Goal: Contribute content: Contribute content

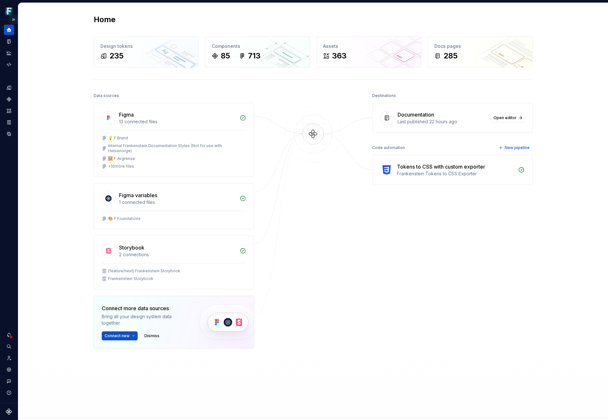
click at [13, 20] on button "Expand sidebar" at bounding box center [13, 19] width 9 height 9
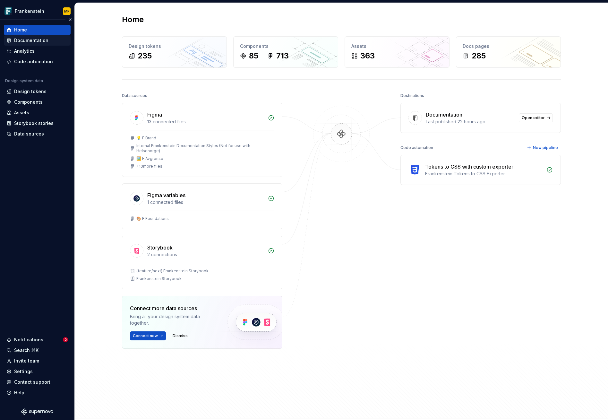
click at [29, 43] on div "Documentation" at bounding box center [31, 40] width 34 height 6
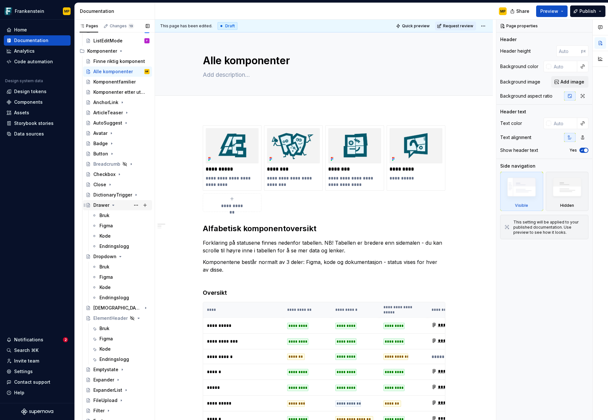
scroll to position [118, 0]
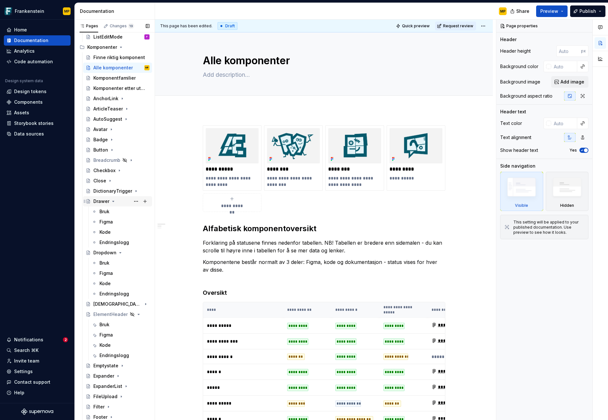
click at [113, 203] on icon "Page tree" at bounding box center [113, 201] width 5 height 5
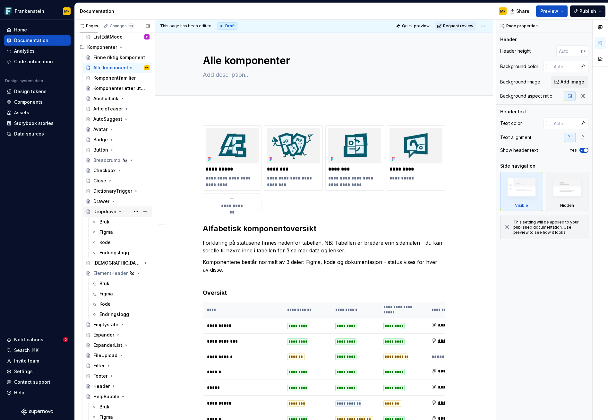
click at [120, 212] on icon "Page tree" at bounding box center [120, 211] width 5 height 5
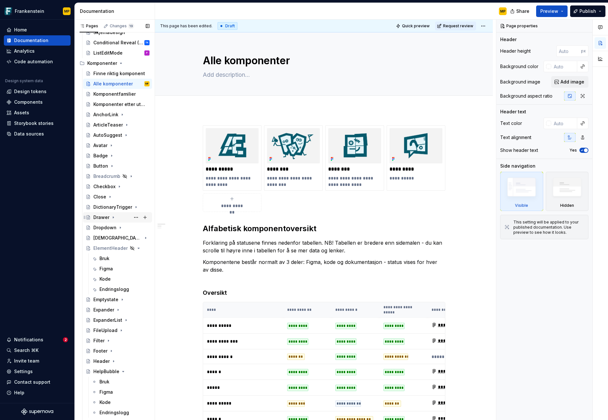
scroll to position [124, 0]
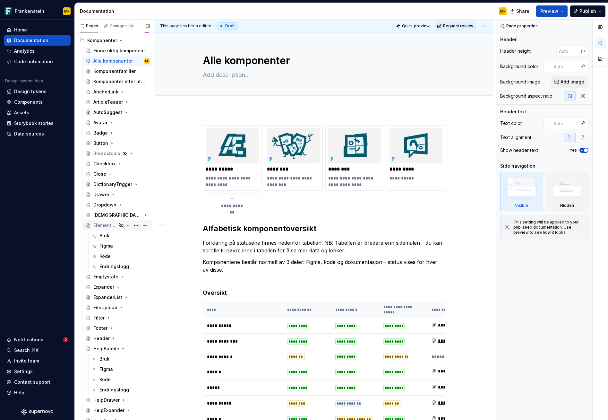
click at [125, 226] on icon "Page tree" at bounding box center [127, 225] width 5 height 5
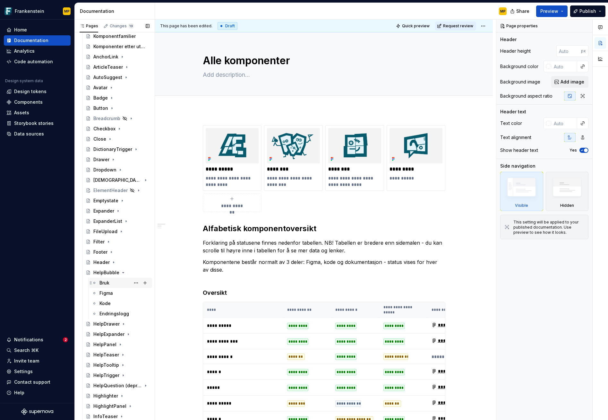
click at [105, 282] on div "Bruk" at bounding box center [105, 283] width 10 height 6
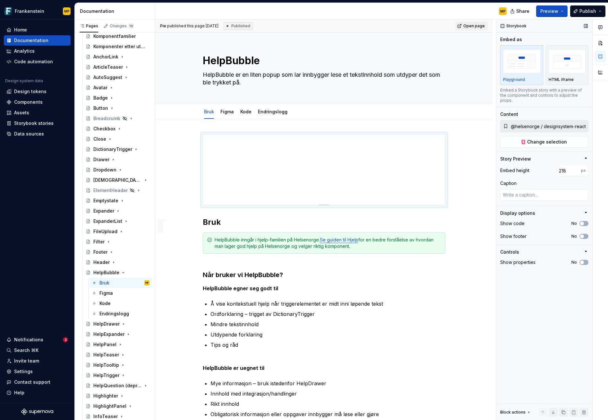
click at [558, 121] on input "@helsenorge / designsystem-react / Components / HelpBubble / Default" at bounding box center [549, 126] width 80 height 12
drag, startPoint x: 564, startPoint y: 121, endPoint x: 597, endPoint y: 122, distance: 33.4
click at [597, 122] on div "Comments Open comments No comments yet Select ‘Comment’ from the block context …" at bounding box center [553, 220] width 112 height 401
click at [549, 123] on input "@helsenorge / designsystem-react / Components / HelpBubble / Default" at bounding box center [549, 126] width 80 height 12
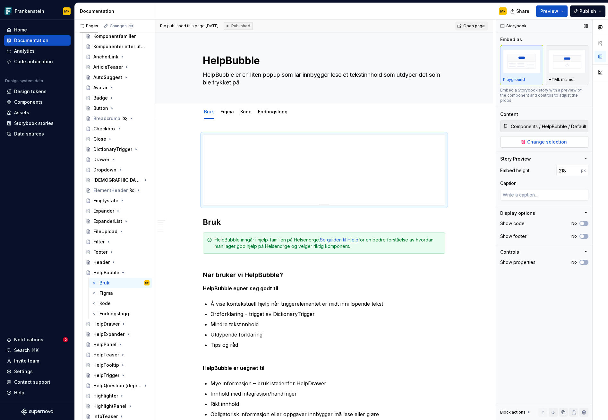
click at [552, 139] on span "Change selection" at bounding box center [548, 142] width 40 height 6
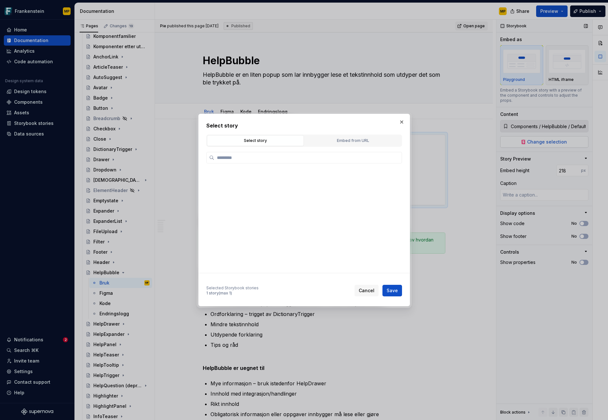
scroll to position [0, 0]
click at [401, 122] on button "button" at bounding box center [402, 122] width 9 height 9
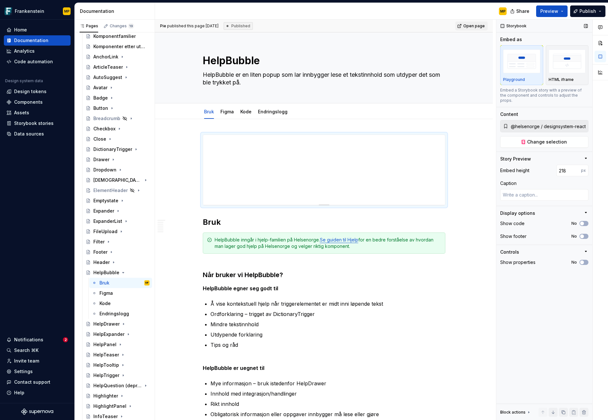
drag, startPoint x: 564, startPoint y: 121, endPoint x: 507, endPoint y: 122, distance: 57.2
click at [507, 122] on div "@helsenorge / designsystem-react / Components / HelpBubble / Default" at bounding box center [545, 126] width 88 height 12
click at [542, 139] on span "Change selection" at bounding box center [548, 142] width 40 height 6
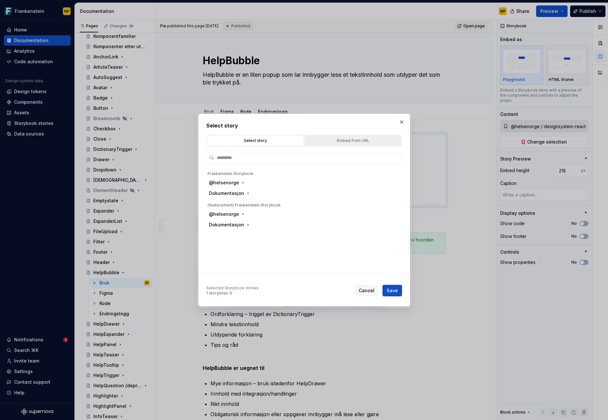
click at [343, 139] on div "Embed from URL" at bounding box center [353, 140] width 92 height 6
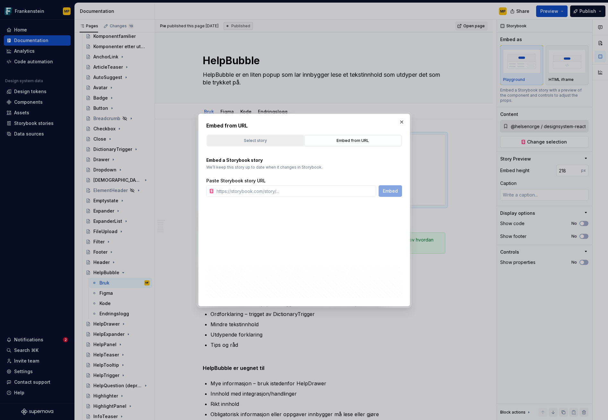
click at [275, 139] on div "Select story" at bounding box center [255, 140] width 92 height 6
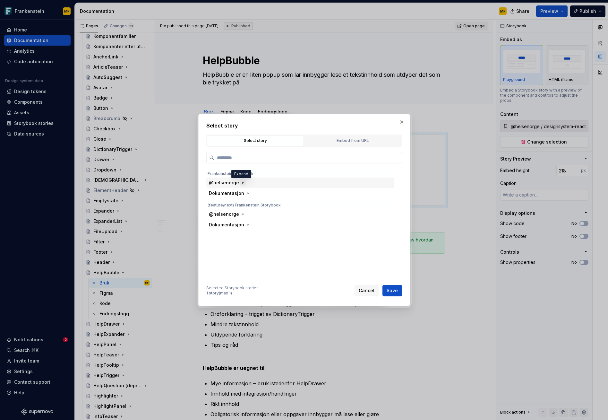
click at [243, 184] on icon "button" at bounding box center [243, 182] width 5 height 5
click at [246, 225] on icon "button" at bounding box center [248, 225] width 5 height 5
click at [271, 205] on icon "button" at bounding box center [271, 203] width 5 height 5
click at [262, 202] on icon "button" at bounding box center [261, 203] width 5 height 5
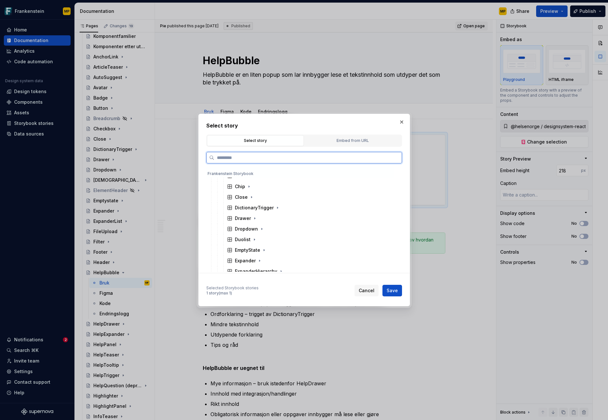
scroll to position [216, 0]
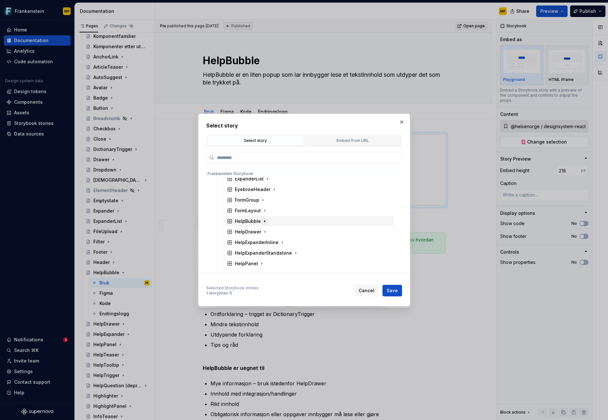
click at [265, 221] on icon "button" at bounding box center [264, 221] width 5 height 5
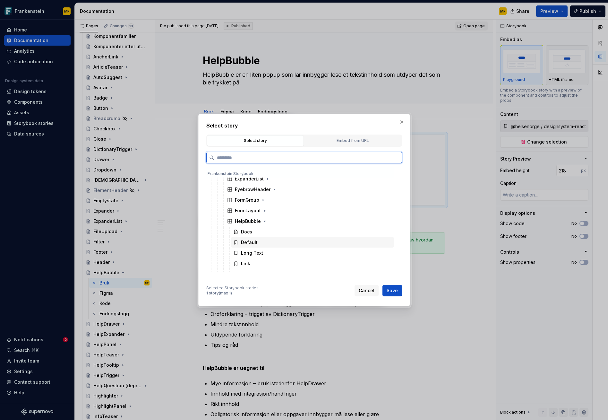
click at [261, 242] on div "Default" at bounding box center [313, 242] width 164 height 10
click at [391, 289] on span "Save" at bounding box center [392, 290] width 11 height 6
type textarea "*"
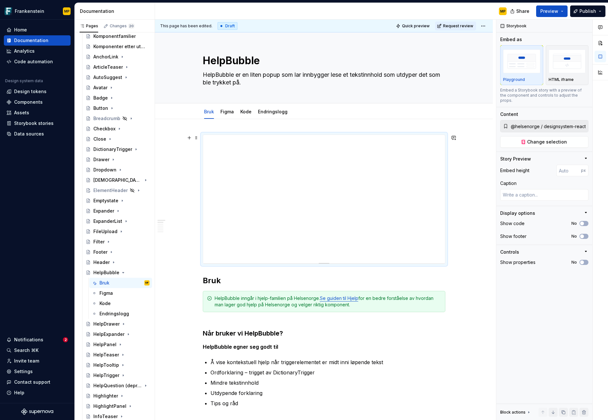
click at [122, 125] on div "Pages Changes 20 Add Accessibility guide for tree Page tree. Navigate the tree …" at bounding box center [342, 221] width 534 height 403
type textarea "*"
type input "399"
type textarea "*"
type input "349"
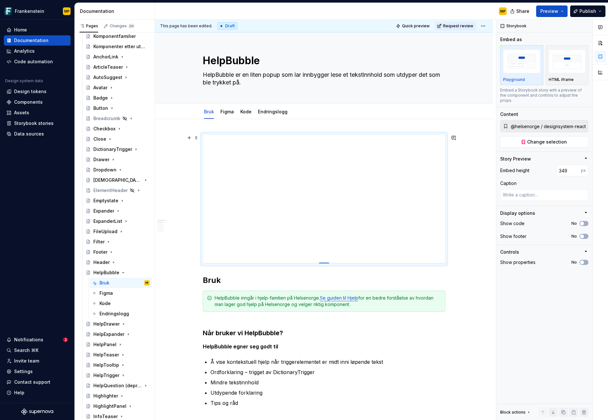
type textarea "*"
type input "332"
type textarea "*"
type input "306"
type textarea "*"
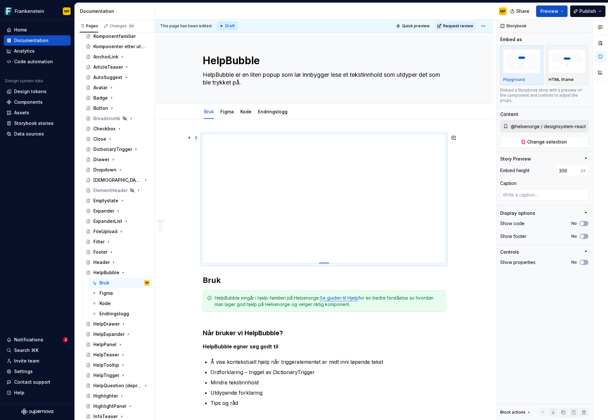
type input "290"
type textarea "*"
type input "282"
type textarea "*"
type input "273"
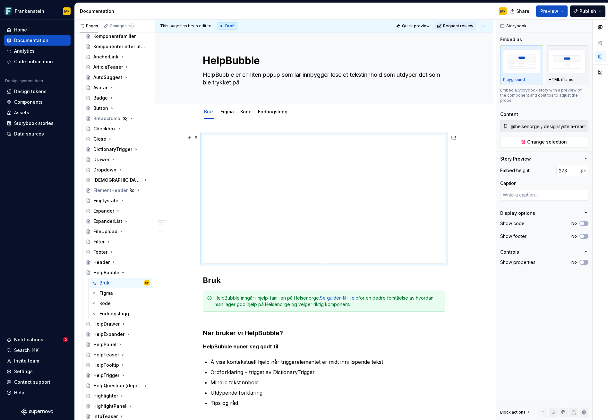
type textarea "*"
type input "265"
type textarea "*"
type input "257"
type textarea "*"
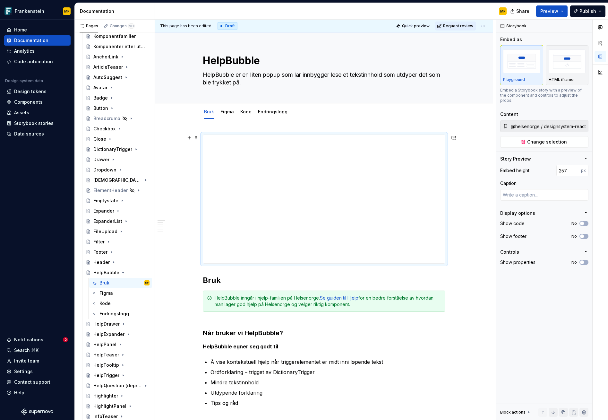
type input "253"
type textarea "*"
type input "252"
type textarea "*"
type input "248"
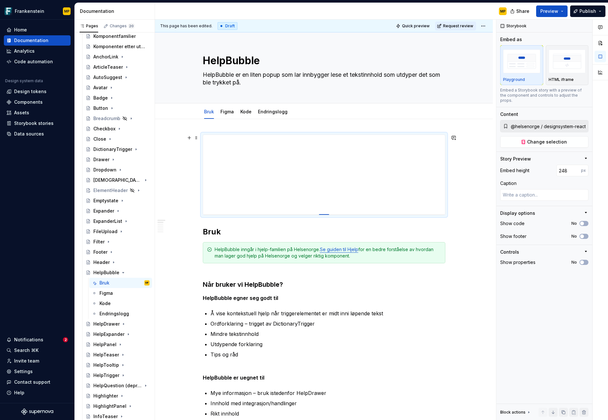
type textarea "*"
type input "247"
type textarea "*"
type input "243"
type textarea "*"
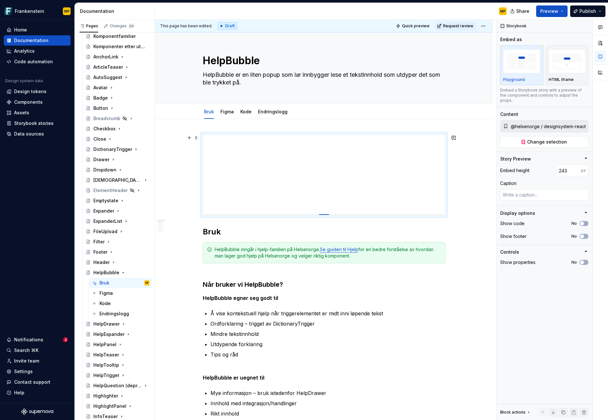
type input "242"
type textarea "*"
type input "236"
type textarea "*"
type input "235"
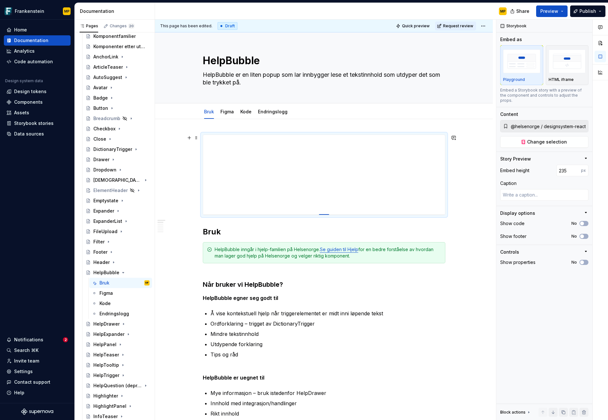
type textarea "*"
type input "233"
type textarea "*"
type input "232"
type textarea "*"
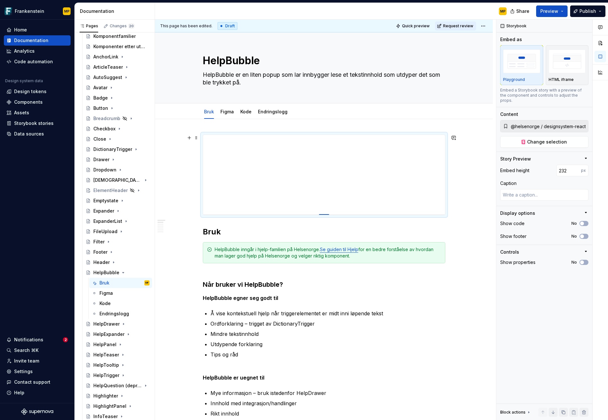
type input "230"
type textarea "*"
type input "229"
type textarea "*"
type input "228"
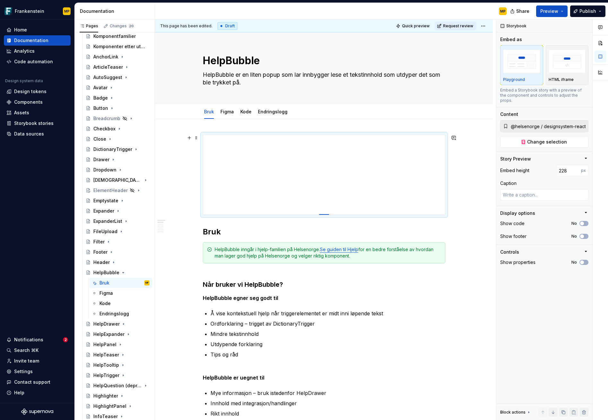
type textarea "*"
type input "226"
type textarea "*"
type input "225"
type textarea "*"
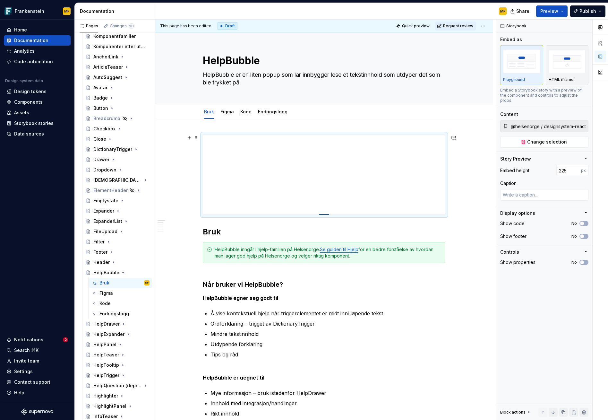
type input "224"
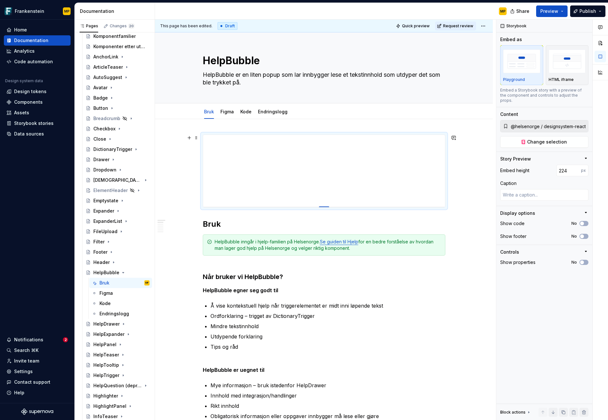
type textarea "*"
type input "223"
type textarea "*"
type input "222"
type textarea "*"
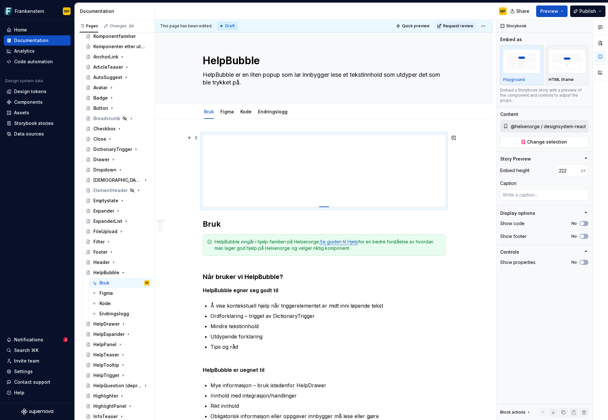
type input "221"
type textarea "*"
type input "220"
type textarea "*"
type input "219"
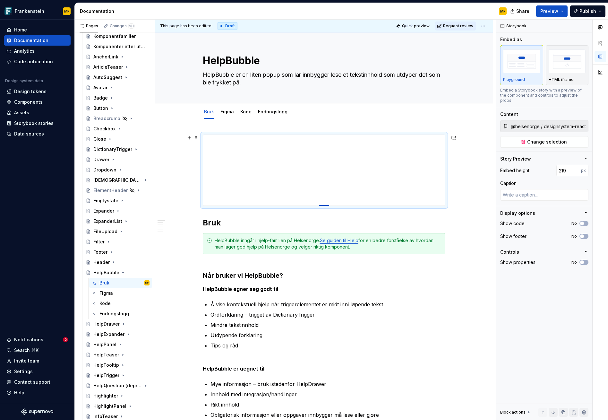
type textarea "*"
type input "218"
type textarea "*"
type input "217"
type textarea "*"
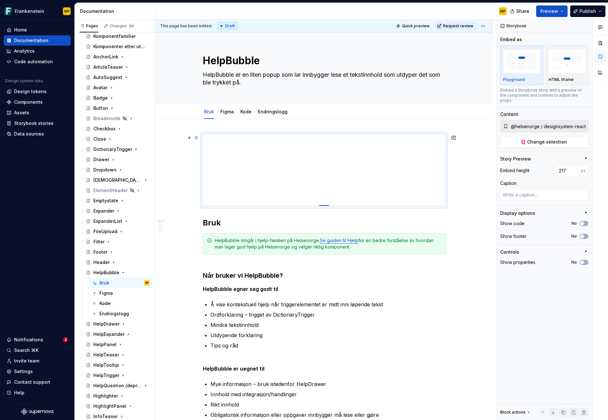
type input "216"
type textarea "*"
type input "215"
type textarea "*"
type input "214"
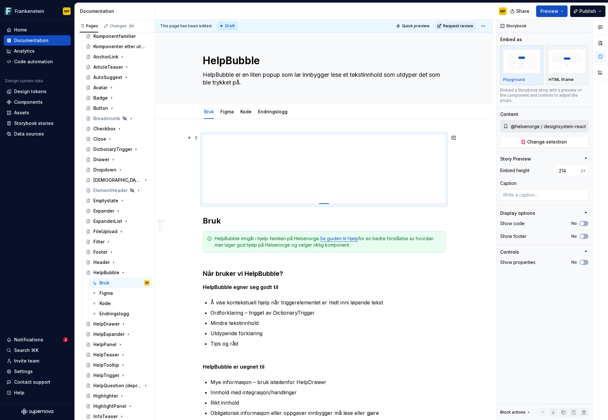
type textarea "*"
type input "213"
type textarea "*"
type input "212"
type textarea "*"
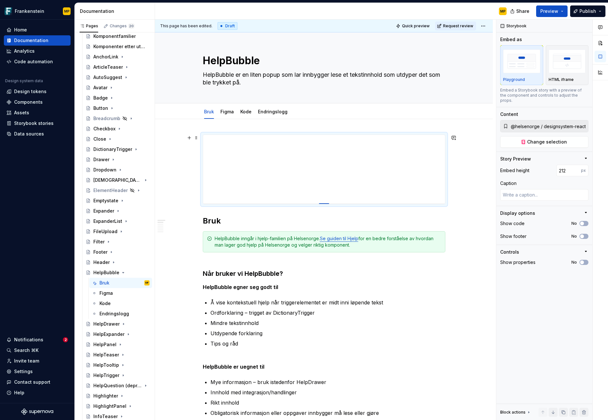
type input "210"
type textarea "*"
type input "209"
type textarea "*"
type input "208"
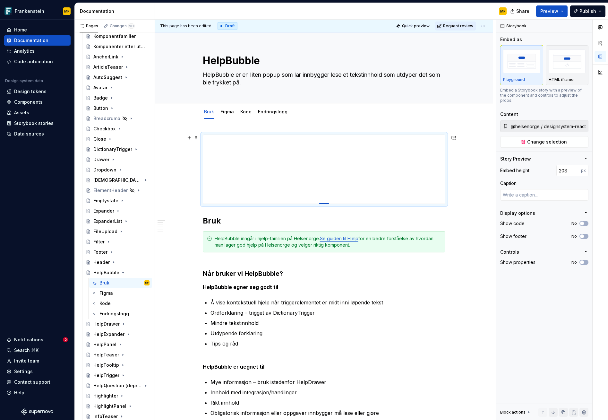
type textarea "*"
type input "206"
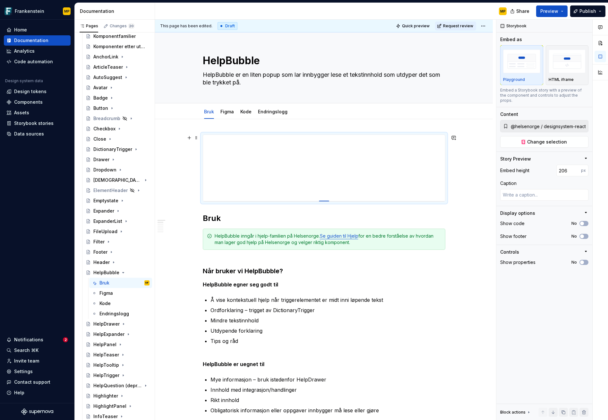
type textarea "*"
type input "205"
type textarea "*"
type input "204"
type textarea "*"
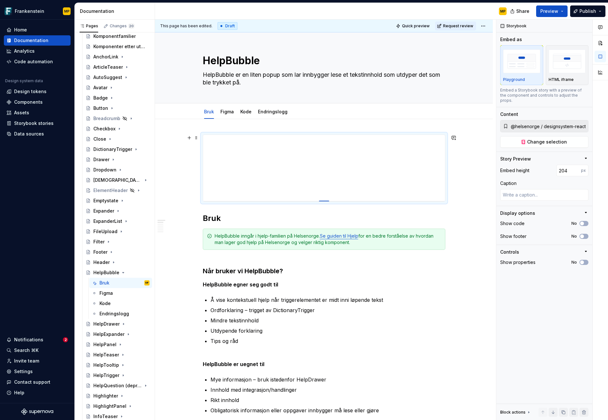
type input "203"
type textarea "*"
type input "202"
type textarea "*"
type input "201"
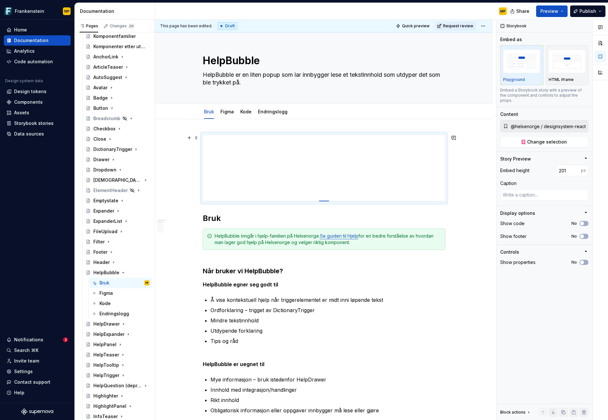
type textarea "*"
type input "200"
type textarea "*"
type input "199"
type textarea "*"
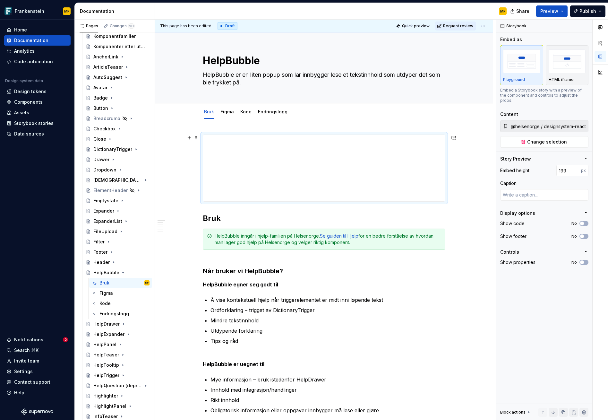
type input "197"
type textarea "*"
type input "195"
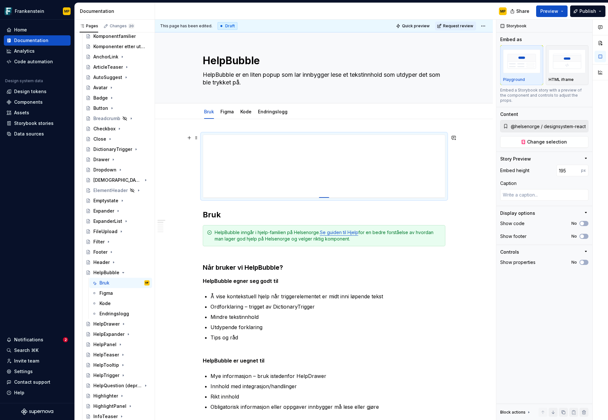
type textarea "*"
type input "193"
type textarea "*"
type input "191"
type textarea "*"
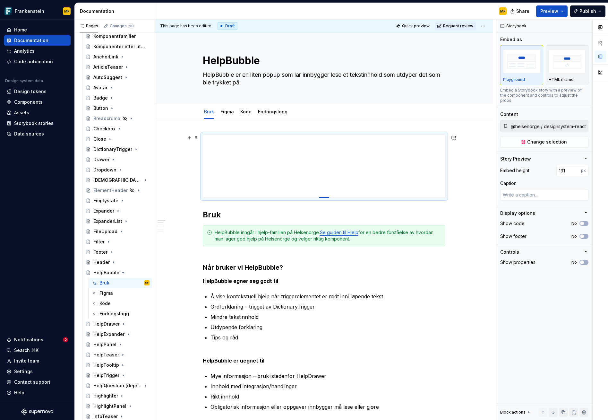
type input "189"
type textarea "*"
type input "188"
type textarea "*"
type input "187"
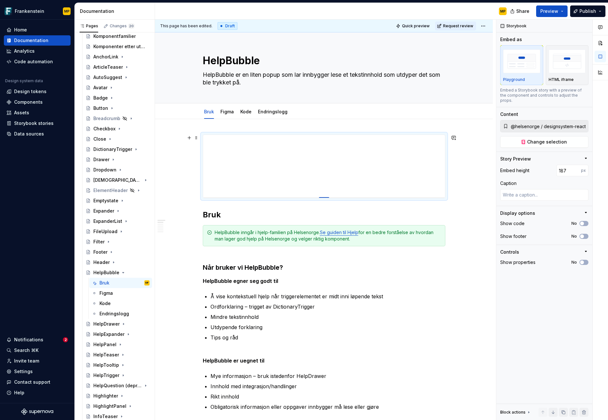
type textarea "*"
type input "185"
type textarea "*"
type input "182"
type textarea "*"
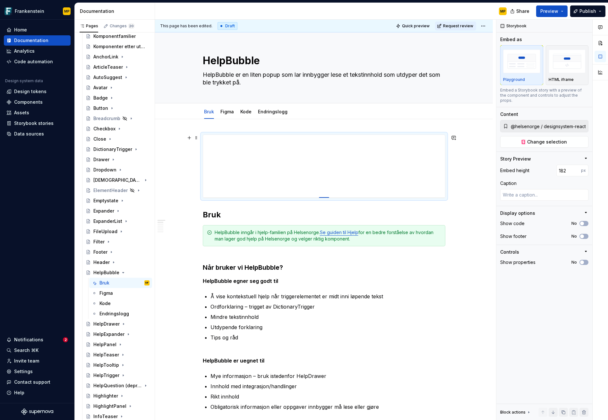
type input "181"
type textarea "*"
type input "180"
type textarea "*"
type input "179"
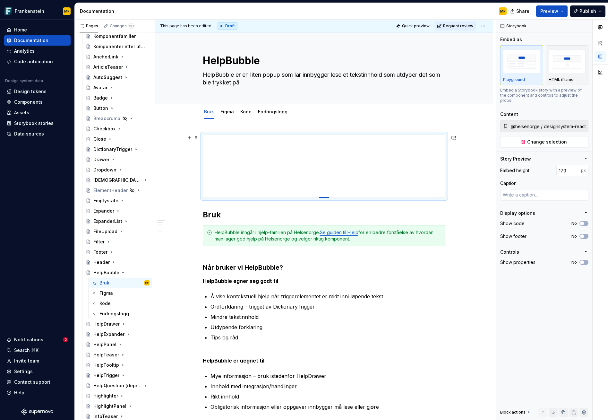
type textarea "*"
type input "178"
type textarea "*"
type input "177"
type textarea "*"
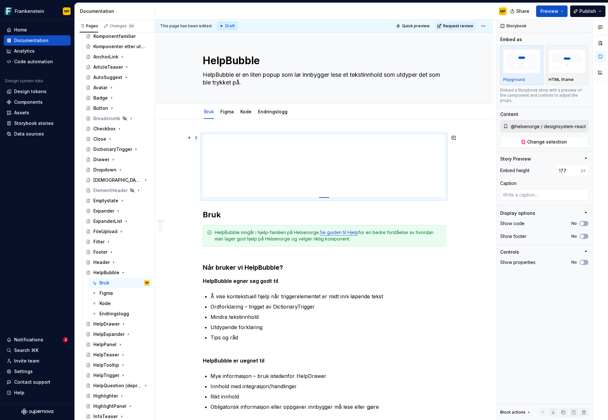
type input "176"
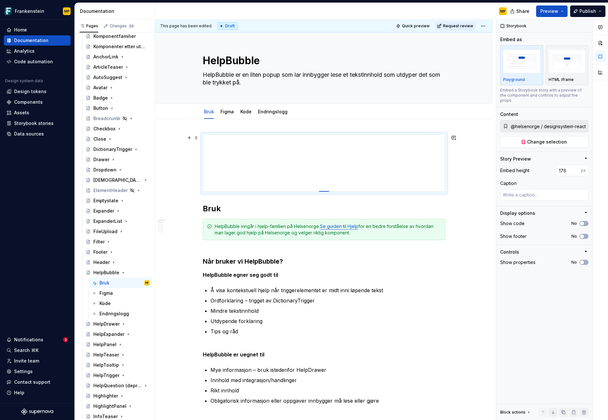
type textarea "*"
type input "175"
type textarea "*"
type input "174"
type textarea "*"
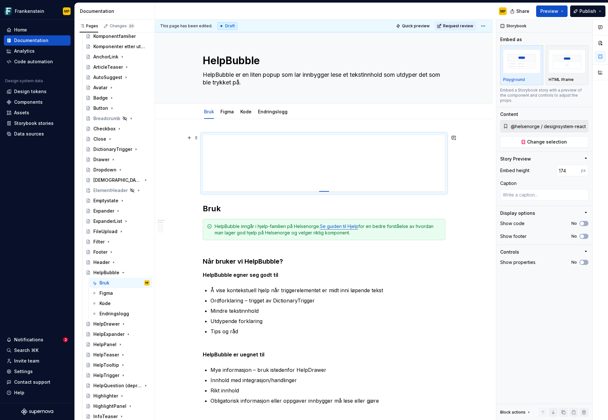
type input "173"
type textarea "*"
type input "172"
type textarea "*"
type input "171"
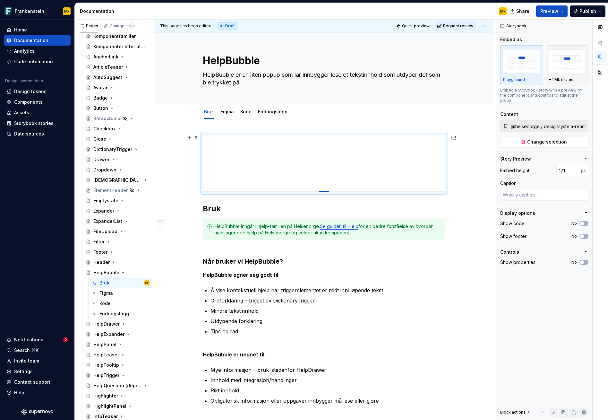
type textarea "*"
type input "170"
type textarea "*"
type input "169"
type textarea "*"
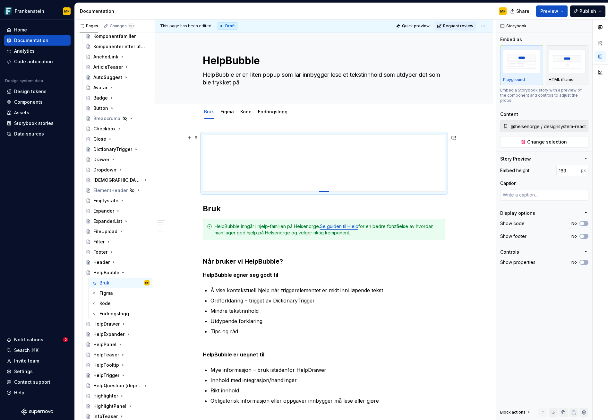
type input "168"
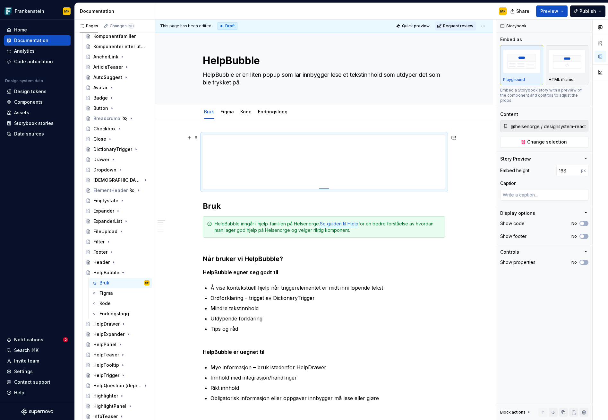
drag, startPoint x: 323, startPoint y: 263, endPoint x: 330, endPoint y: 189, distance: 74.5
type textarea "*"
type input "195"
type textarea "*"
type input "205"
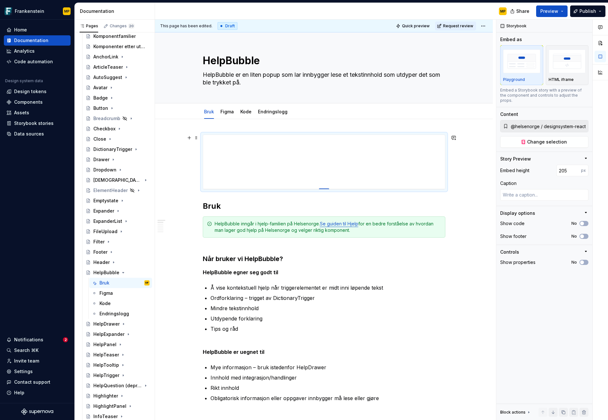
type textarea "*"
type input "214"
type textarea "*"
type input "216"
type textarea "*"
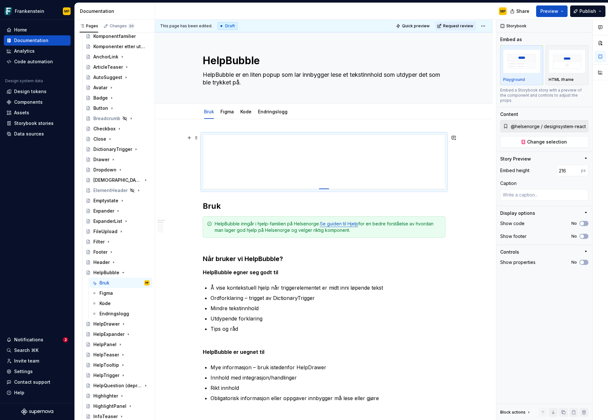
type input "218"
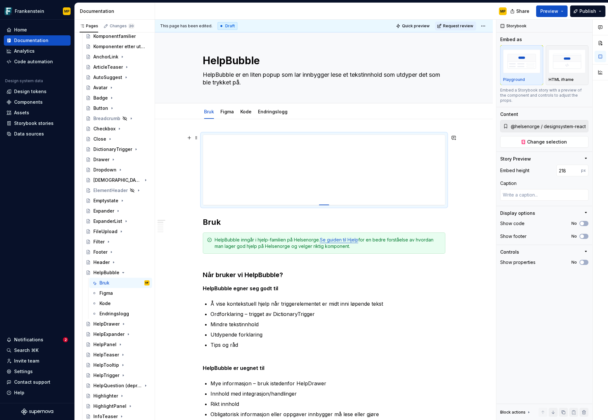
type textarea "*"
type input "219"
type textarea "*"
type input "221"
type textarea "*"
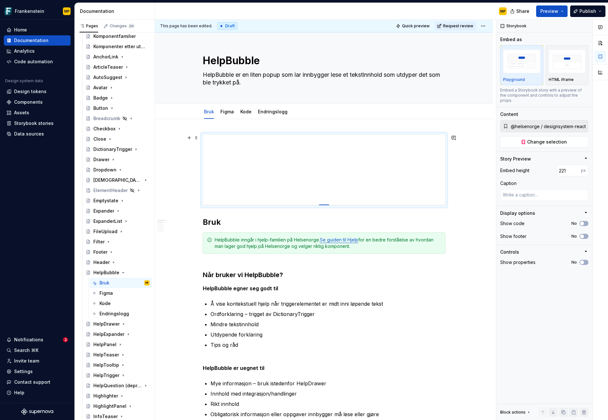
type input "222"
type textarea "*"
type input "224"
type textarea "*"
type input "227"
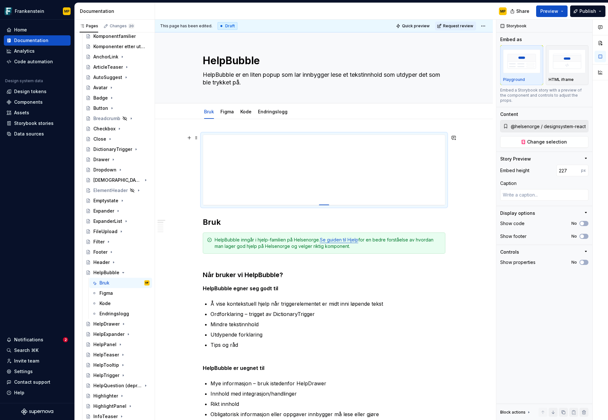
type textarea "*"
type input "231"
type textarea "*"
type input "234"
type textarea "*"
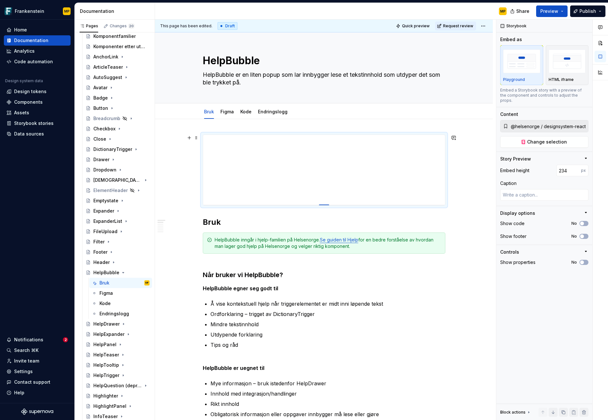
type input "235"
type textarea "*"
type input "236"
type textarea "*"
type input "237"
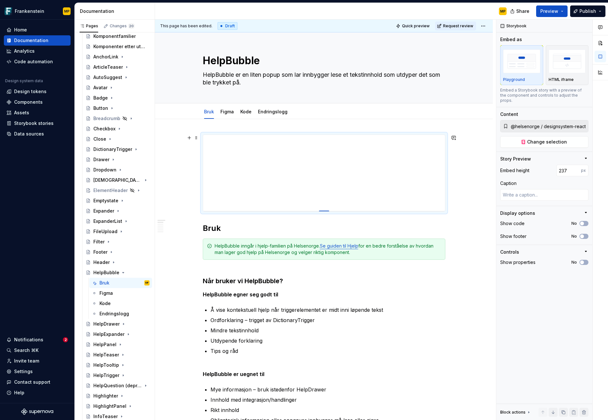
type textarea "*"
type input "238"
drag, startPoint x: 326, startPoint y: 189, endPoint x: 327, endPoint y: 211, distance: 22.5
click at [327, 211] on div at bounding box center [324, 211] width 10 height 1
click at [458, 26] on span "Request review" at bounding box center [458, 25] width 30 height 5
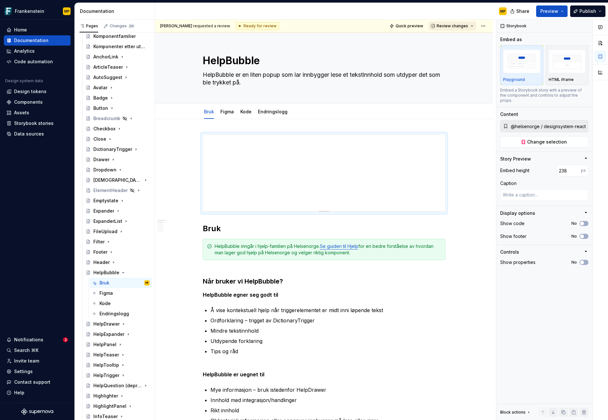
click at [458, 26] on span "Review changes" at bounding box center [452, 25] width 31 height 5
click at [443, 40] on div "Approve" at bounding box center [470, 38] width 56 height 6
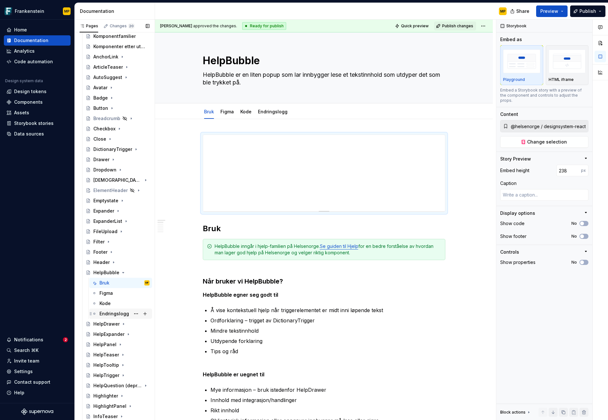
scroll to position [179, 0]
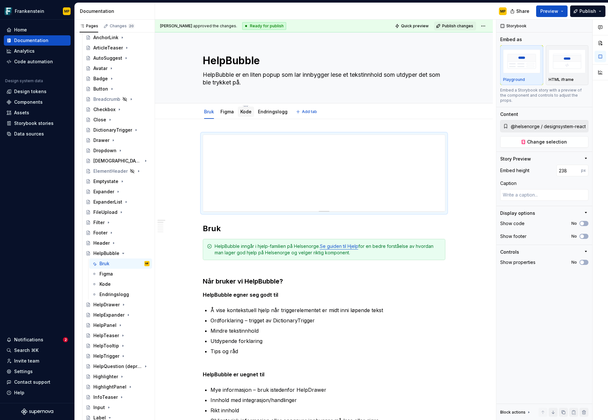
click at [249, 110] on link "Kode" at bounding box center [246, 111] width 11 height 5
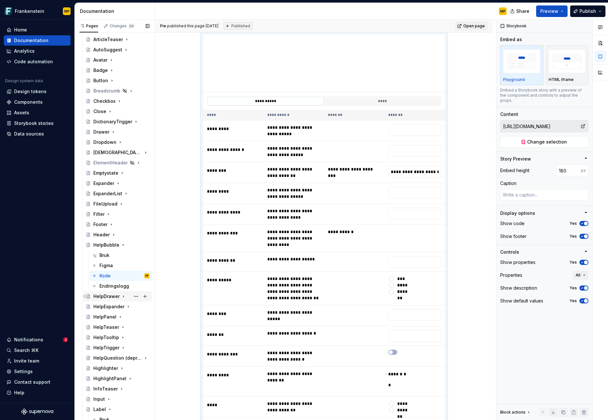
scroll to position [191, 0]
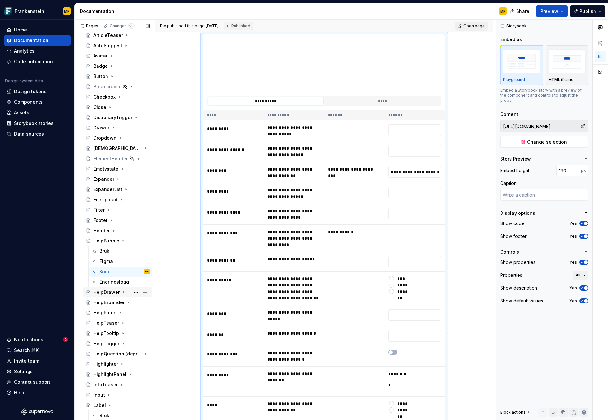
click at [115, 294] on div "HelpDrawer" at bounding box center [106, 292] width 26 height 6
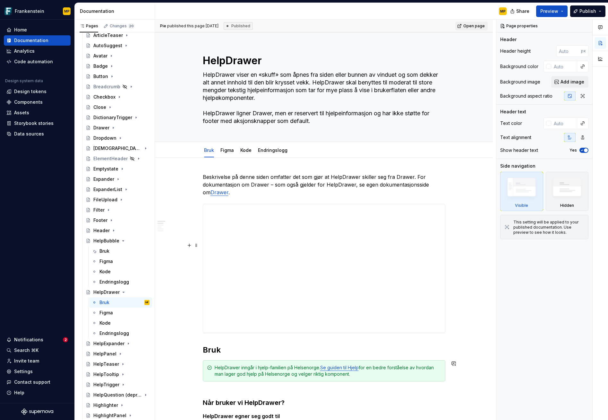
scroll to position [1, 0]
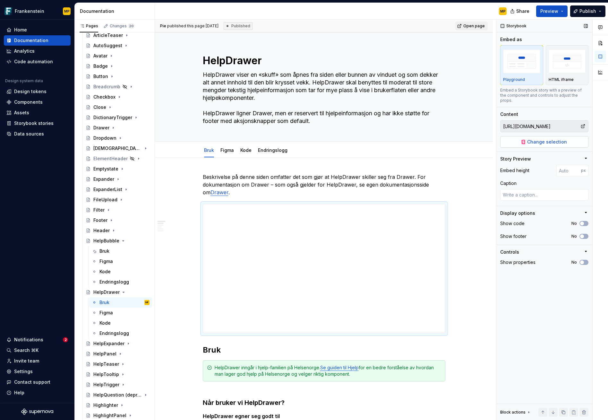
click at [555, 139] on span "Change selection" at bounding box center [548, 142] width 40 height 6
type textarea "*"
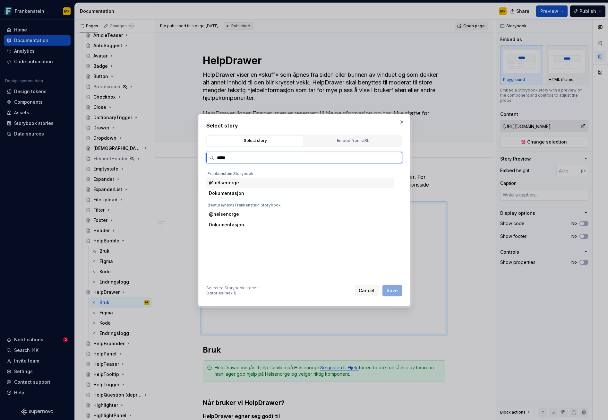
type input "******"
click at [258, 235] on div "Default" at bounding box center [313, 236] width 164 height 10
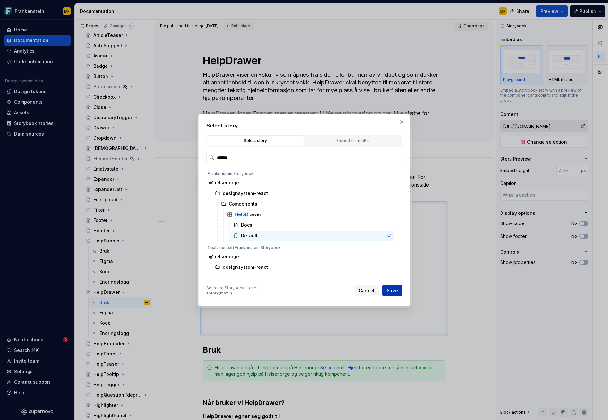
click at [392, 292] on span "Save" at bounding box center [392, 290] width 11 height 6
type textarea "*"
type input "@helsenorge / designsystem-react / Components / HelpDrawer / Default"
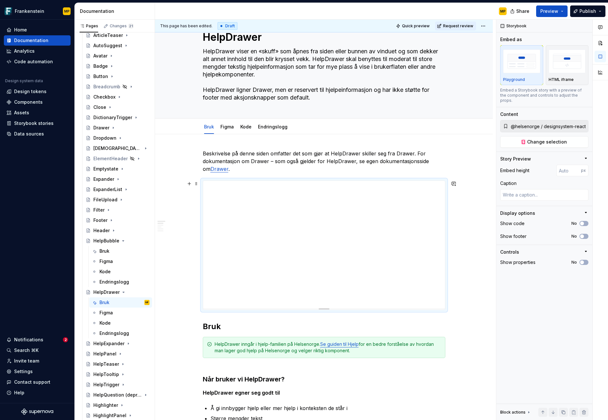
scroll to position [0, 0]
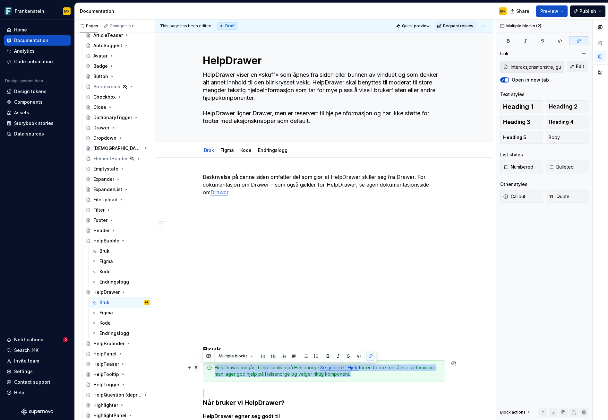
drag, startPoint x: 237, startPoint y: 386, endPoint x: 198, endPoint y: 365, distance: 44.5
click at [196, 368] on span at bounding box center [196, 367] width 5 height 9
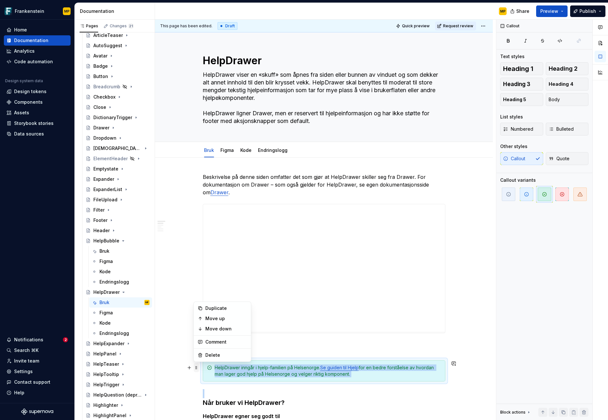
copy div "HelpDrawer inngår i hjelp-familien på Helsenorge. Se guiden til Hjelp for en be…"
click at [245, 152] on link "Kode" at bounding box center [246, 149] width 11 height 5
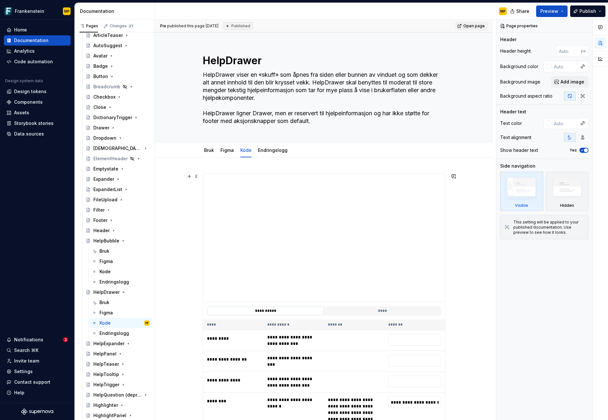
scroll to position [16, 0]
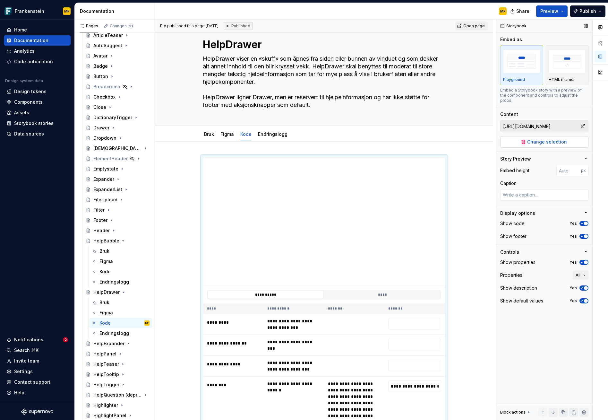
click at [553, 139] on span "Change selection" at bounding box center [548, 142] width 40 height 6
type textarea "*"
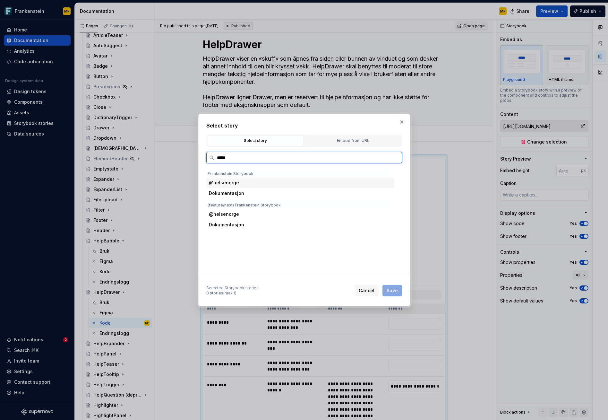
type input "******"
click at [270, 234] on div "Default" at bounding box center [313, 236] width 164 height 10
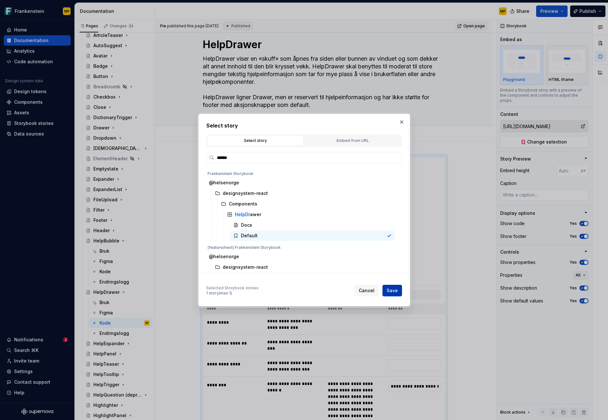
click at [393, 291] on span "Save" at bounding box center [392, 290] width 11 height 6
type textarea "*"
type input "@helsenorge / designsystem-react / Components / HelpDrawer / Default"
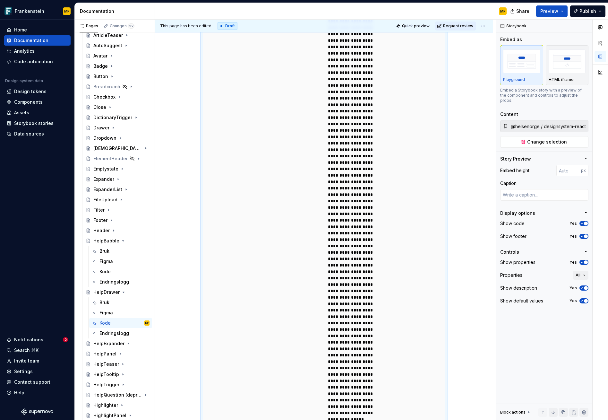
scroll to position [0, 0]
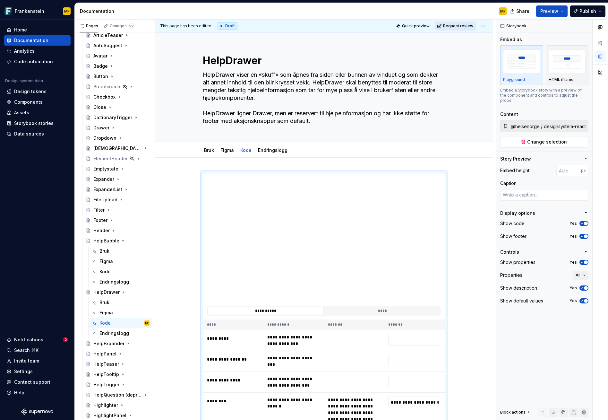
click at [456, 24] on span "Request review" at bounding box center [458, 25] width 30 height 5
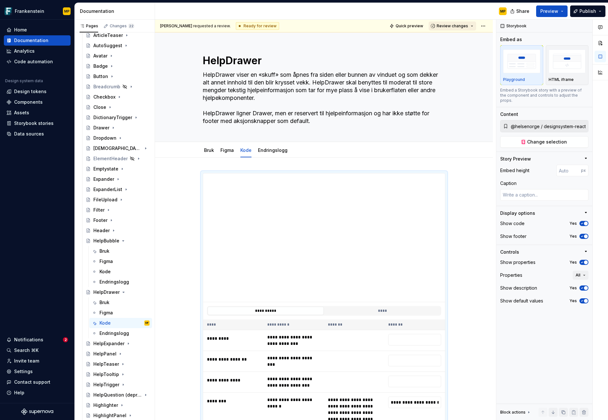
click at [456, 25] on span "Review changes" at bounding box center [452, 25] width 31 height 5
click at [456, 37] on div "Approve" at bounding box center [470, 38] width 56 height 6
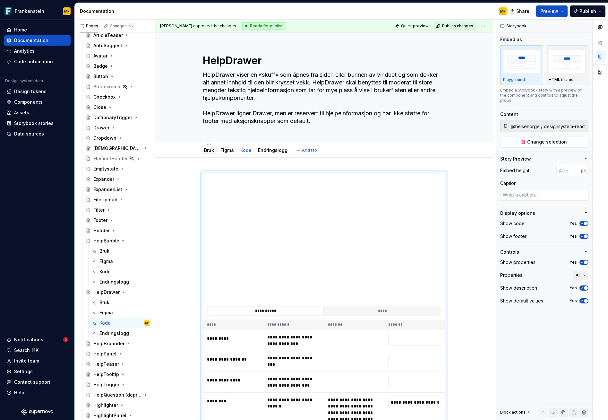
click at [205, 149] on link "Bruk" at bounding box center [209, 149] width 10 height 5
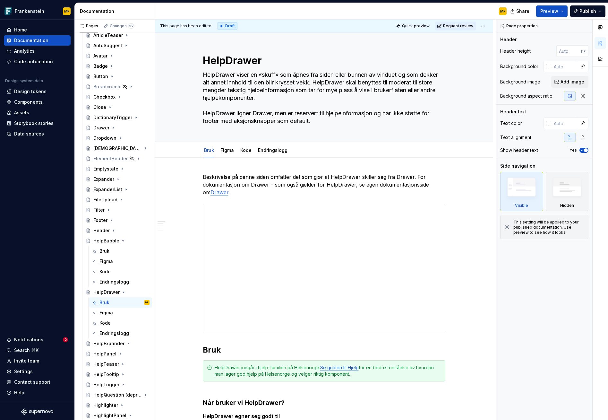
scroll to position [1, 0]
click at [460, 25] on span "Request review" at bounding box center [458, 25] width 30 height 5
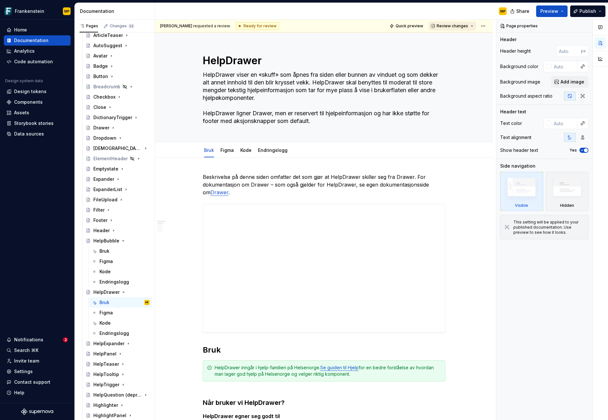
click at [458, 26] on span "Review changes" at bounding box center [452, 25] width 31 height 5
click at [456, 39] on div "Approve" at bounding box center [470, 38] width 56 height 6
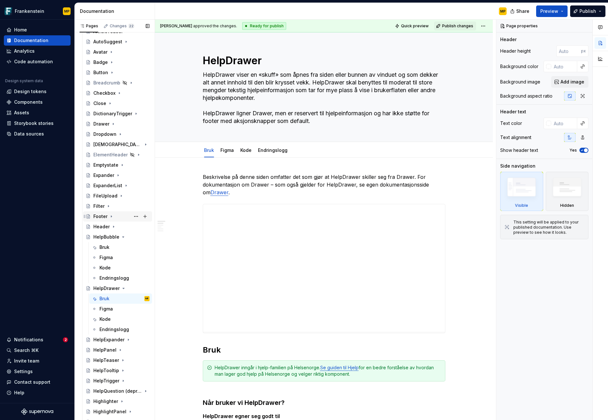
scroll to position [158, 0]
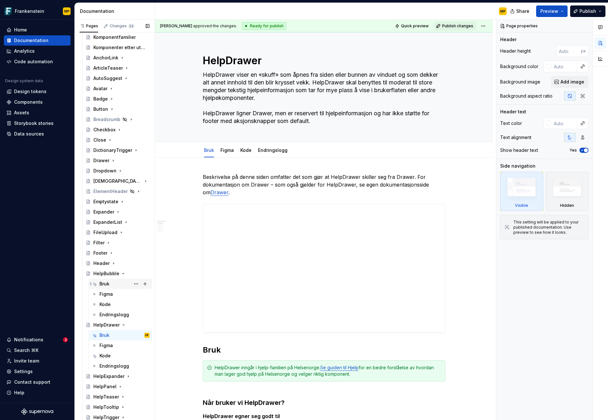
click at [113, 285] on div "Bruk" at bounding box center [125, 283] width 50 height 9
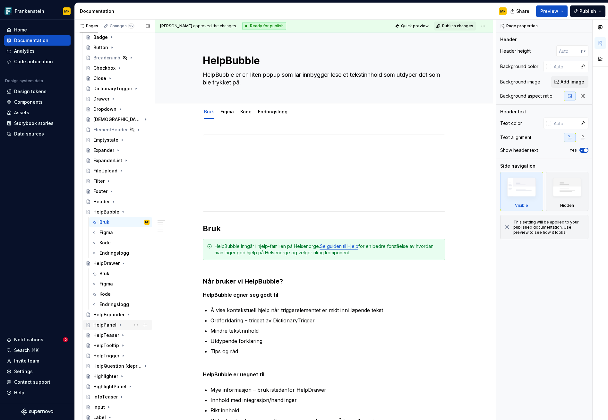
scroll to position [246, 0]
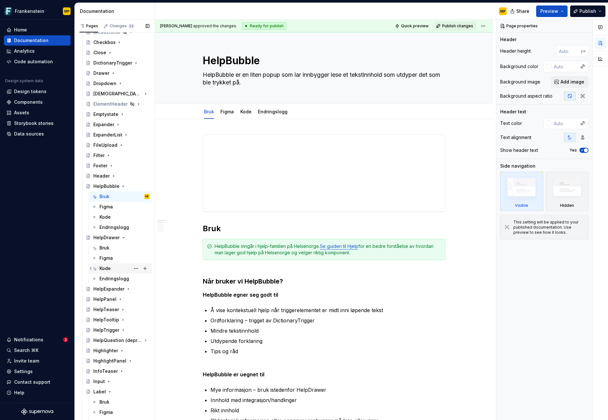
click at [109, 268] on div "Kode" at bounding box center [105, 268] width 11 height 6
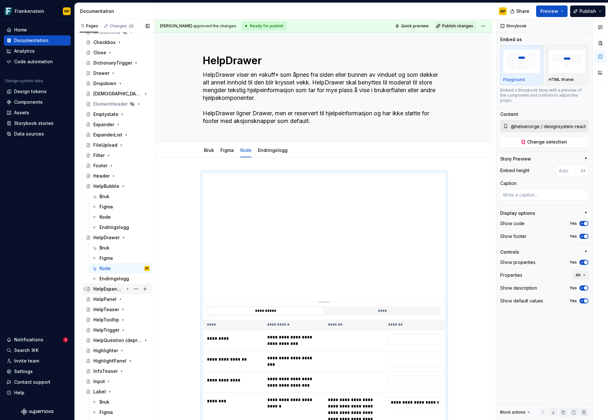
click at [125, 289] on icon "Page tree" at bounding box center [127, 288] width 5 height 5
click at [118, 320] on div "Kode" at bounding box center [125, 319] width 50 height 9
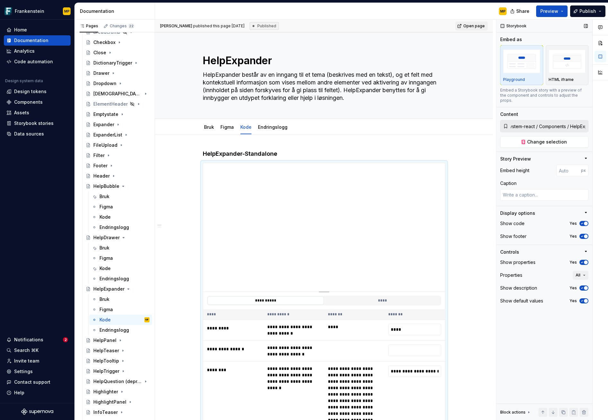
scroll to position [0, 109]
drag, startPoint x: 565, startPoint y: 120, endPoint x: 591, endPoint y: 121, distance: 25.7
click at [591, 121] on div "Storybook Embed as Playground HTML iframe Embed a Storybook story with a previe…" at bounding box center [545, 220] width 96 height 401
click at [565, 139] on span "Change selection" at bounding box center [548, 142] width 40 height 6
type textarea "*"
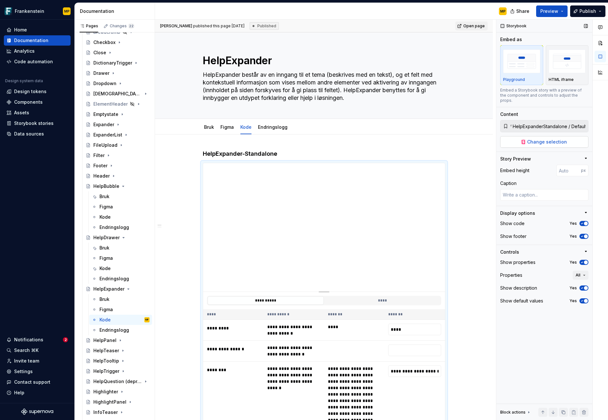
scroll to position [0, 0]
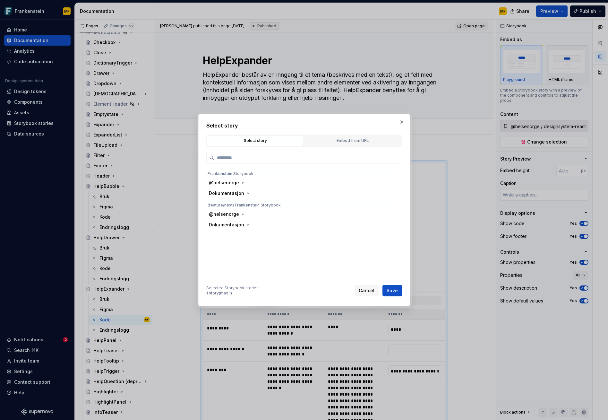
type input "*"
type textarea "*"
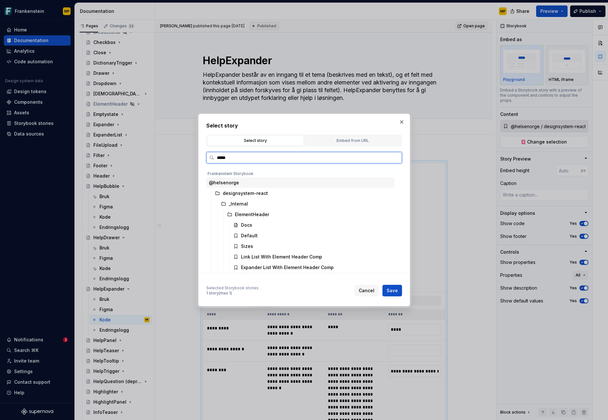
type input "******"
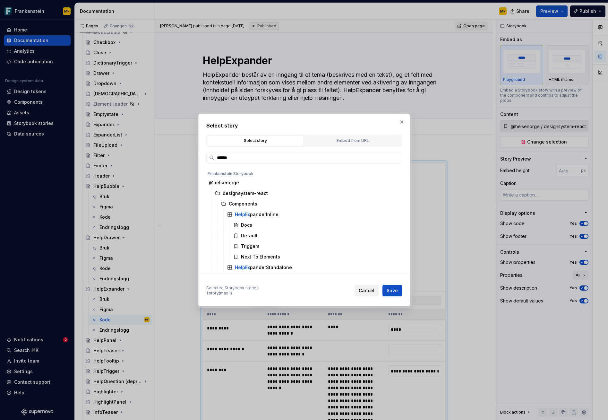
click at [364, 291] on span "Cancel" at bounding box center [367, 290] width 16 height 6
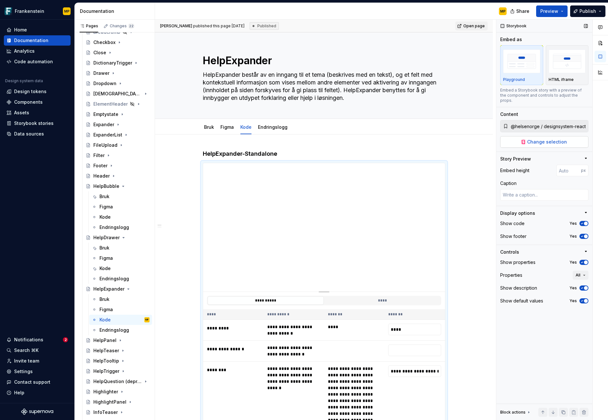
click at [542, 139] on span "Change selection" at bounding box center [548, 142] width 40 height 6
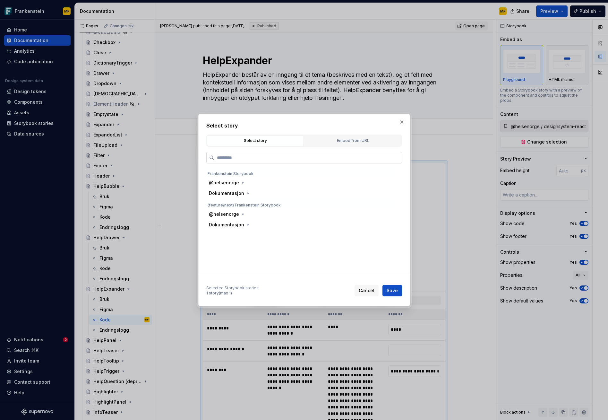
type textarea "*"
type input "*******"
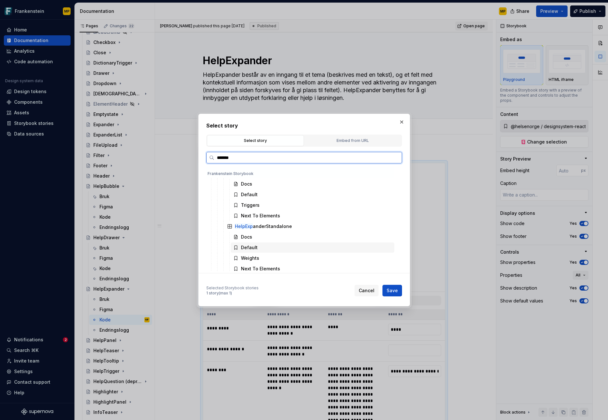
click at [270, 248] on div "Default" at bounding box center [313, 247] width 164 height 10
click at [396, 290] on span "Save" at bounding box center [392, 290] width 11 height 6
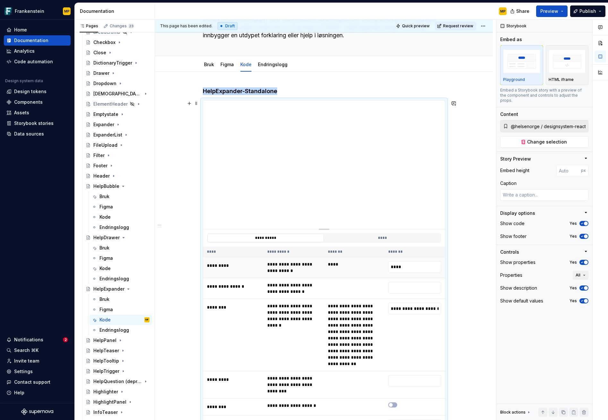
scroll to position [58, 0]
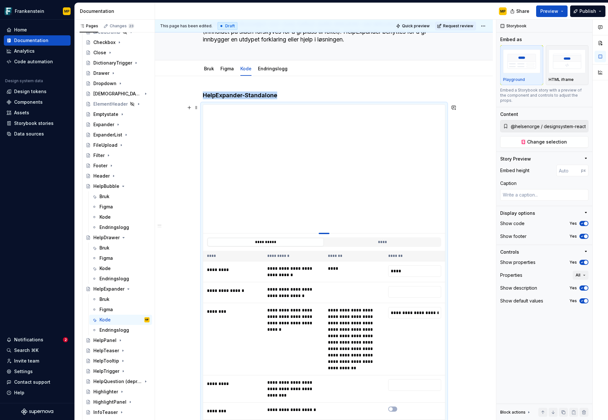
type textarea "*"
type input "398"
type textarea "*"
type input "321"
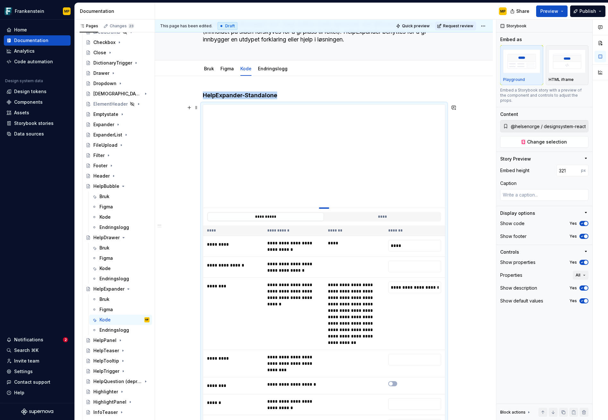
type textarea "*"
type input "239"
type textarea "*"
type input "223"
type textarea "*"
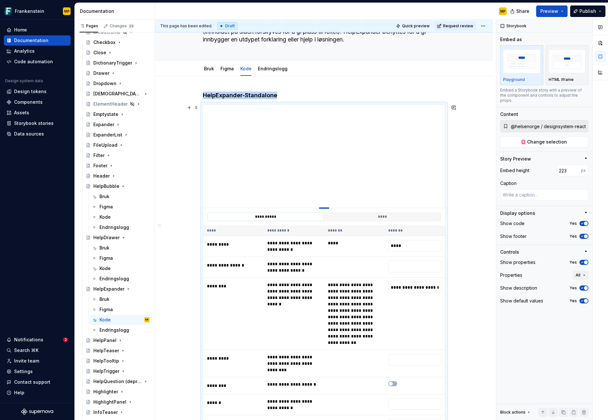
type input "195"
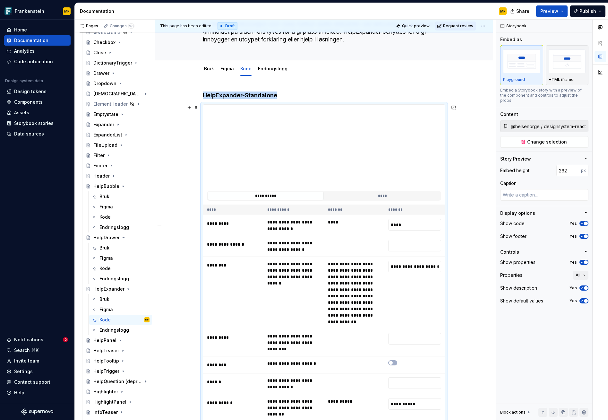
drag, startPoint x: 322, startPoint y: 233, endPoint x: 312, endPoint y: 186, distance: 47.9
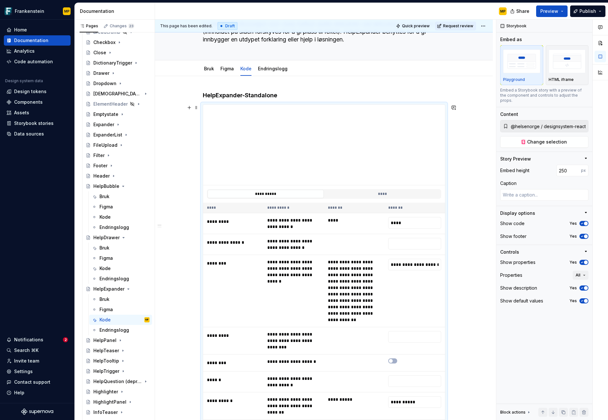
drag, startPoint x: 322, startPoint y: 188, endPoint x: 322, endPoint y: 185, distance: 3.5
click at [322, 185] on div at bounding box center [324, 185] width 10 height 1
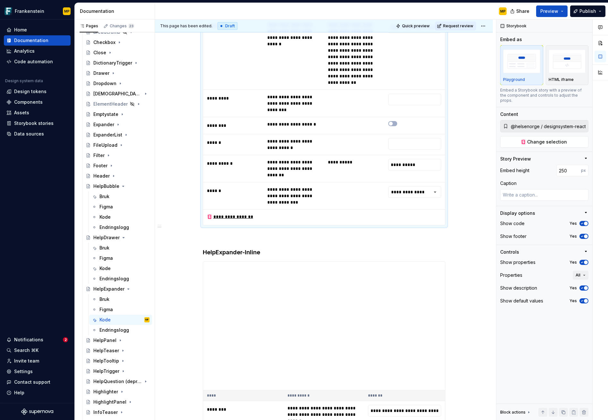
scroll to position [407, 0]
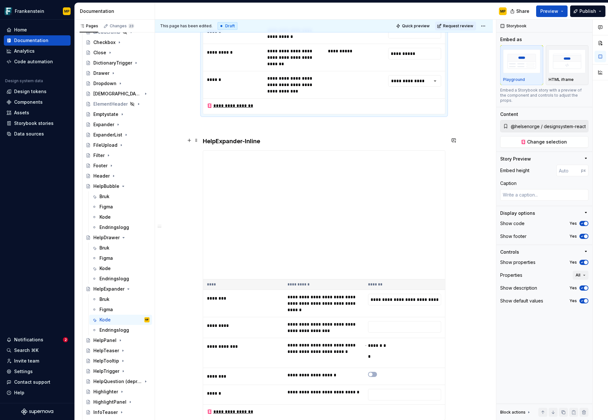
click at [380, 279] on th "*******" at bounding box center [404, 284] width 81 height 11
click at [548, 139] on span "Change selection" at bounding box center [548, 142] width 40 height 6
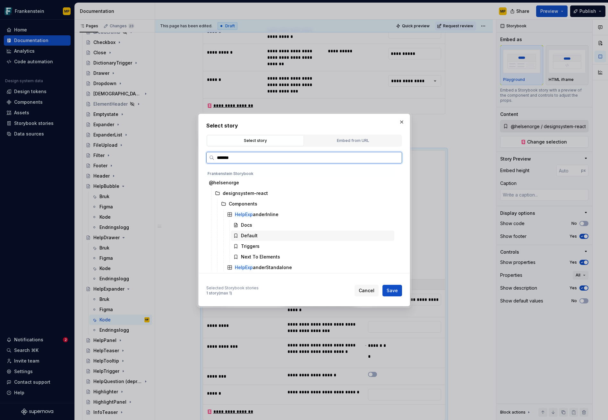
click at [278, 233] on div "Default" at bounding box center [313, 236] width 164 height 10
click at [399, 294] on button "Save" at bounding box center [393, 291] width 20 height 12
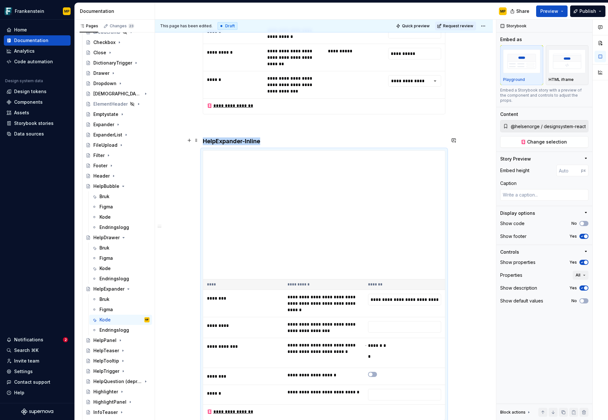
click at [458, 247] on div "**********" at bounding box center [324, 184] width 338 height 913
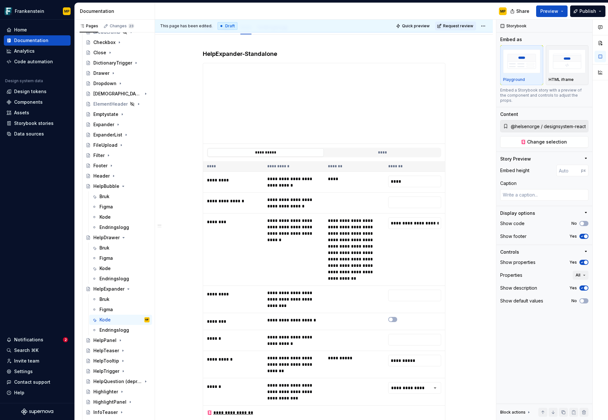
scroll to position [0, 0]
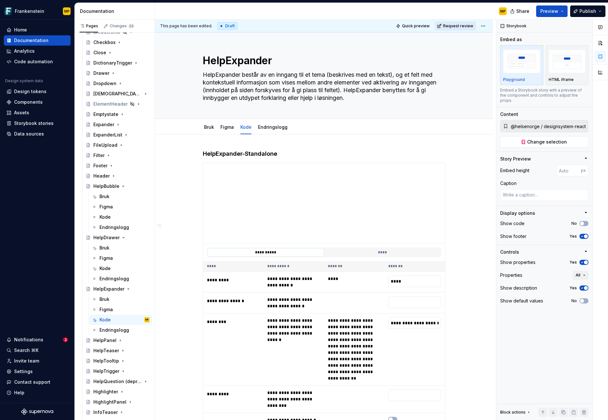
click at [459, 23] on span "Request review" at bounding box center [458, 25] width 30 height 5
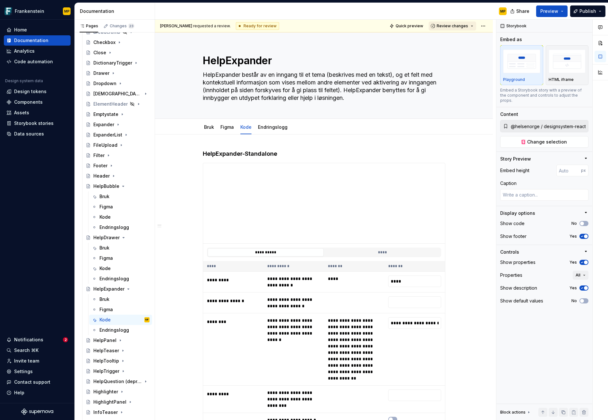
click at [459, 27] on span "Review changes" at bounding box center [452, 25] width 31 height 5
click at [458, 40] on div "Approve" at bounding box center [470, 38] width 56 height 6
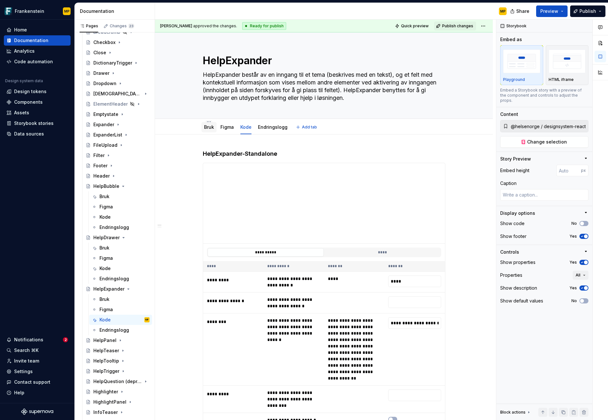
click at [204, 128] on link "Bruk" at bounding box center [209, 126] width 10 height 5
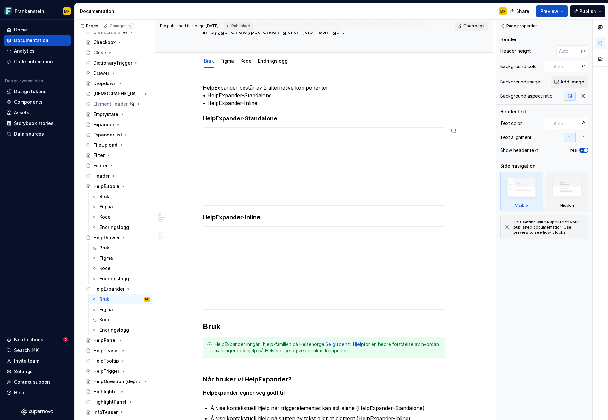
scroll to position [70, 0]
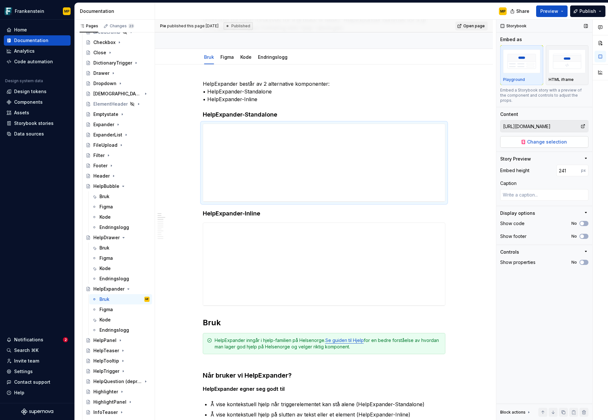
click at [524, 136] on button "Change selection" at bounding box center [545, 142] width 88 height 12
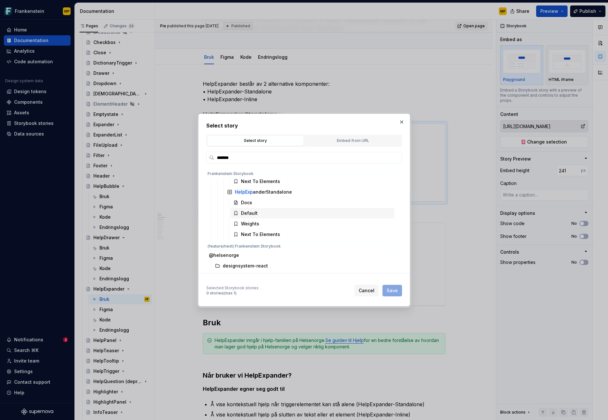
scroll to position [72, 0]
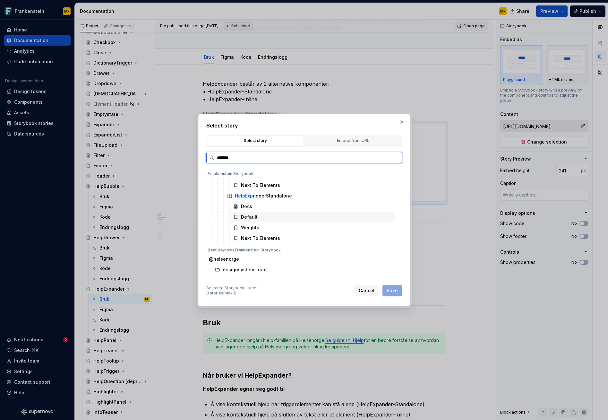
click at [290, 217] on div "Default" at bounding box center [313, 217] width 164 height 10
click at [392, 293] on span "Save" at bounding box center [392, 290] width 11 height 6
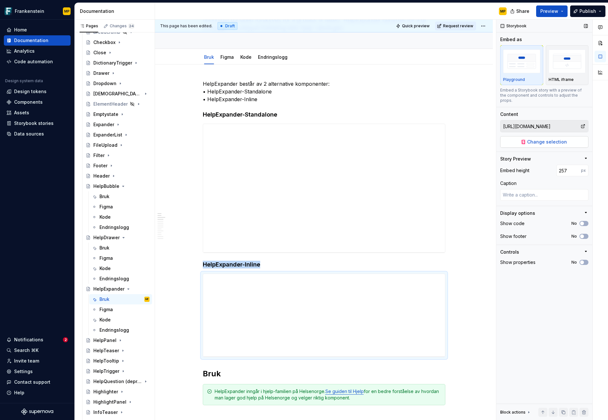
click at [564, 139] on span "Change selection" at bounding box center [548, 142] width 40 height 6
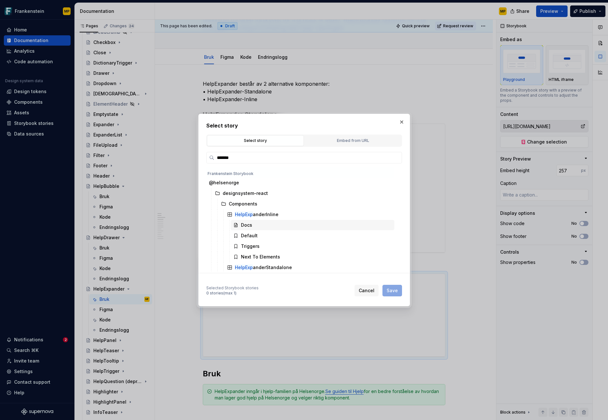
scroll to position [8, 0]
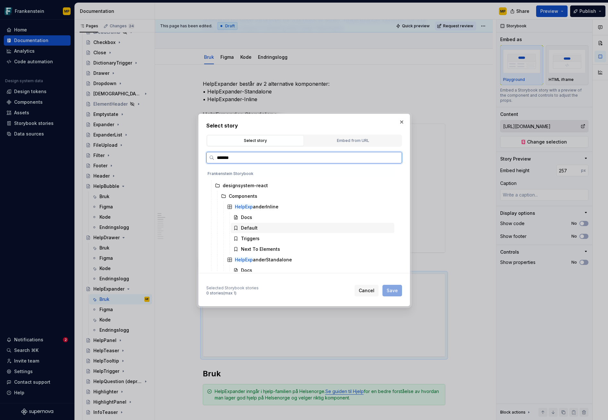
click at [280, 229] on div "Default" at bounding box center [313, 228] width 164 height 10
click at [396, 291] on span "Save" at bounding box center [392, 290] width 11 height 6
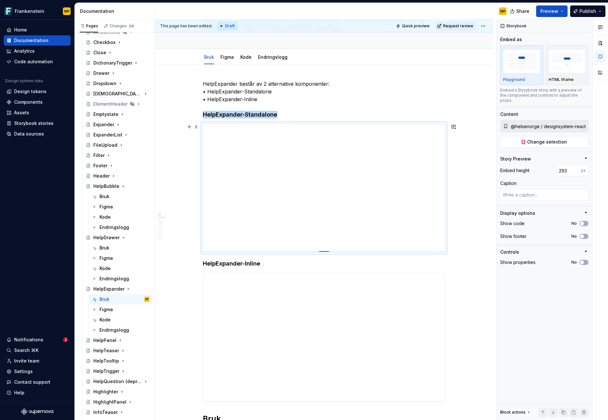
drag, startPoint x: 323, startPoint y: 251, endPoint x: 319, endPoint y: 212, distance: 39.7
click at [321, 251] on div at bounding box center [324, 251] width 10 height 1
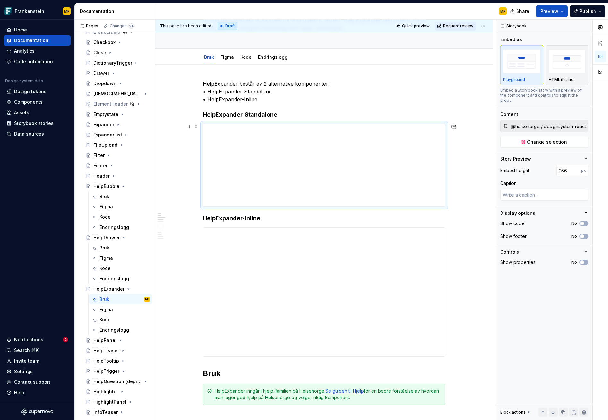
drag, startPoint x: 325, startPoint y: 217, endPoint x: 330, endPoint y: 220, distance: 5.3
click at [327, 206] on div at bounding box center [324, 206] width 10 height 1
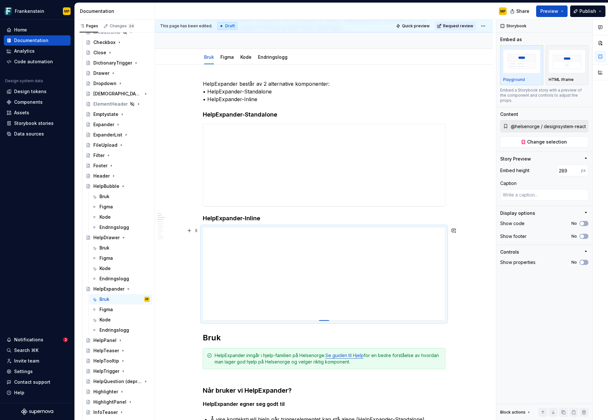
drag, startPoint x: 322, startPoint y: 355, endPoint x: 329, endPoint y: 320, distance: 35.8
click at [561, 165] on input "289" at bounding box center [569, 171] width 25 height 12
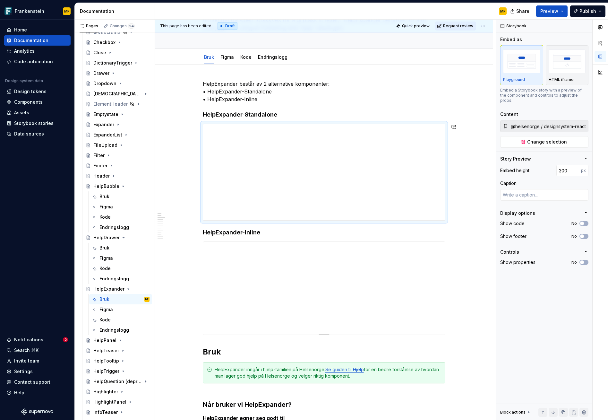
click at [455, 28] on span "Request review" at bounding box center [458, 25] width 30 height 5
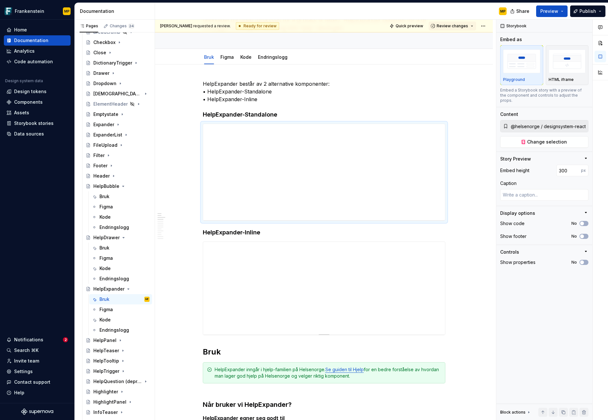
click at [455, 28] on span "Review changes" at bounding box center [452, 25] width 31 height 5
click at [457, 36] on div "Approve" at bounding box center [470, 38] width 56 height 6
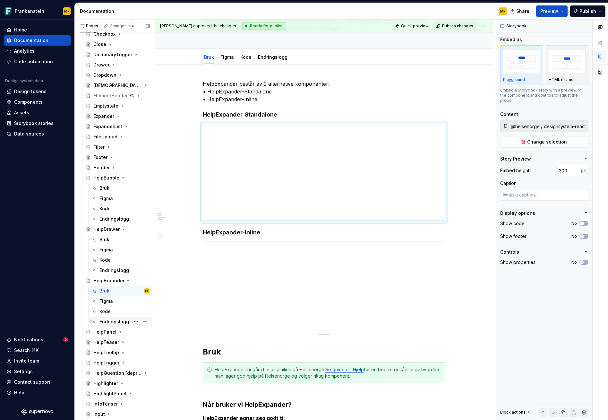
scroll to position [277, 0]
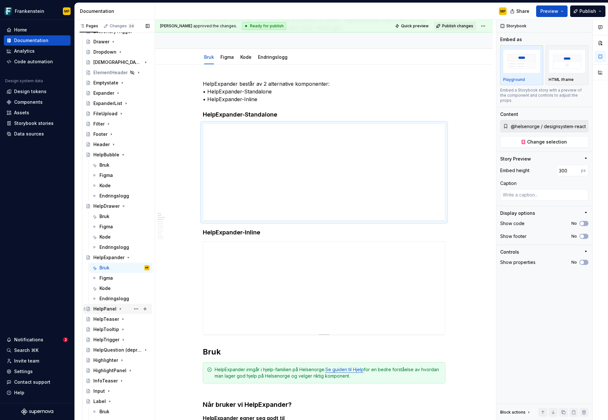
click at [120, 310] on icon "Page tree" at bounding box center [120, 309] width 1 height 2
click at [119, 317] on div "Bruk" at bounding box center [125, 319] width 50 height 9
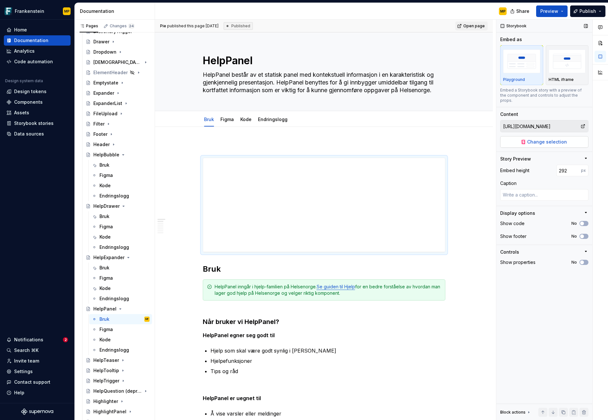
click at [565, 139] on span "Change selection" at bounding box center [548, 142] width 40 height 6
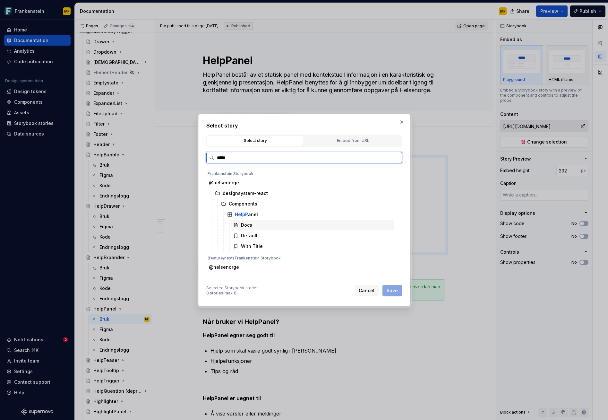
click at [254, 234] on div "Default" at bounding box center [249, 235] width 17 height 6
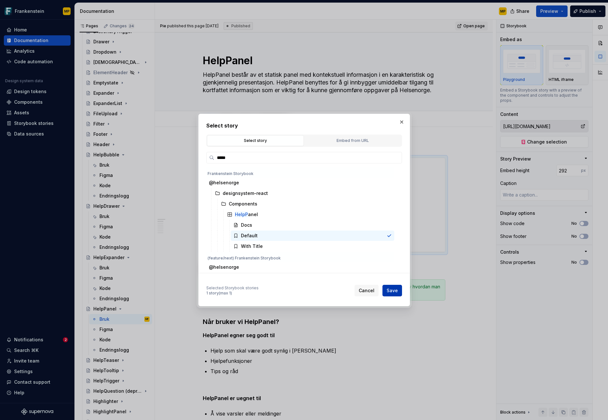
click at [394, 292] on span "Save" at bounding box center [392, 290] width 11 height 6
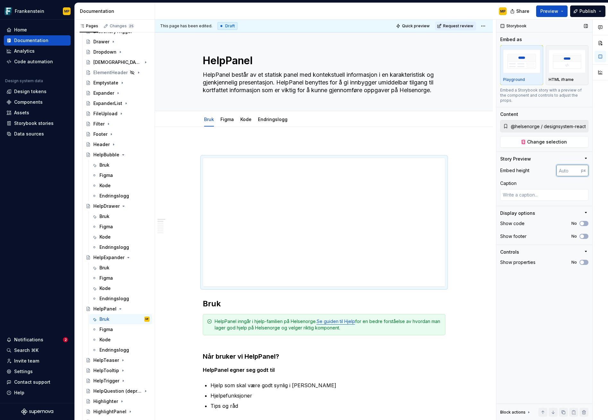
click at [564, 165] on input "number" at bounding box center [569, 171] width 25 height 12
click at [537, 282] on div "Storybook Embed as Playground HTML iframe Embed a Storybook story with a previe…" at bounding box center [545, 220] width 96 height 401
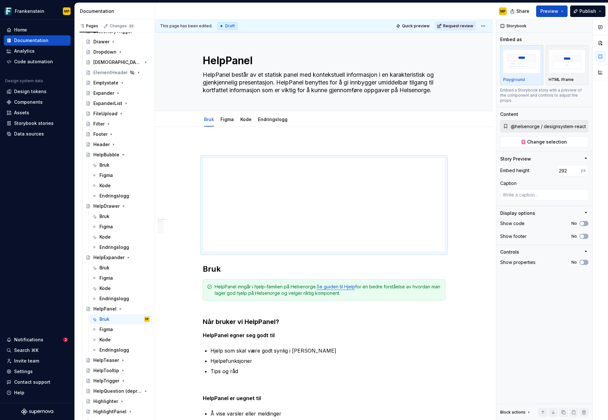
click at [455, 26] on span "Request review" at bounding box center [458, 25] width 30 height 5
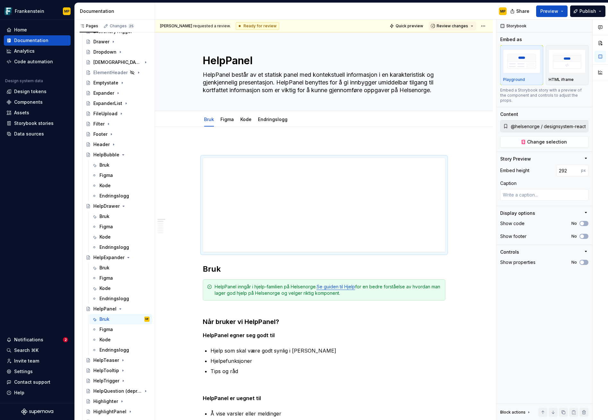
click at [455, 26] on span "Review changes" at bounding box center [452, 25] width 31 height 5
click at [459, 38] on div "Approve" at bounding box center [470, 38] width 56 height 6
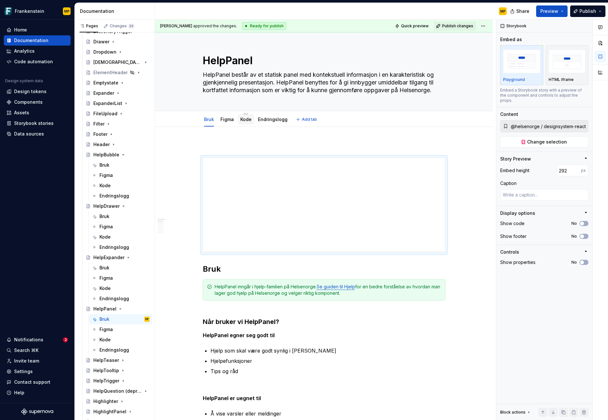
click at [247, 120] on link "Kode" at bounding box center [246, 119] width 11 height 5
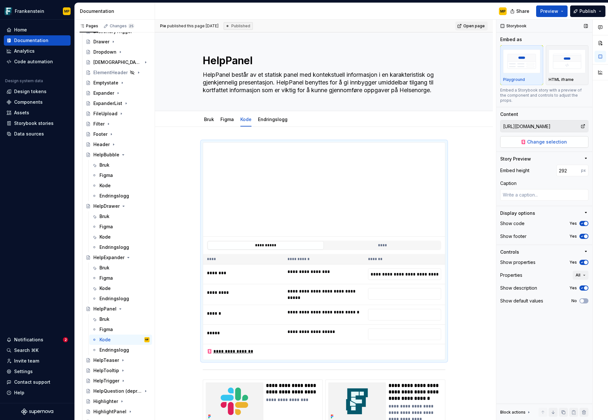
click at [540, 139] on span "Change selection" at bounding box center [548, 142] width 40 height 6
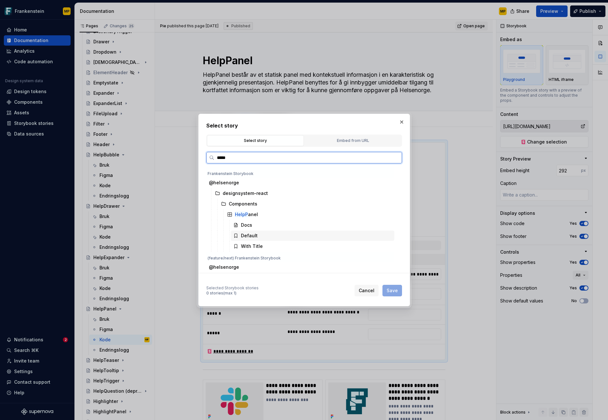
click at [266, 235] on div "Default" at bounding box center [313, 236] width 164 height 10
click at [399, 293] on button "Save" at bounding box center [393, 291] width 20 height 12
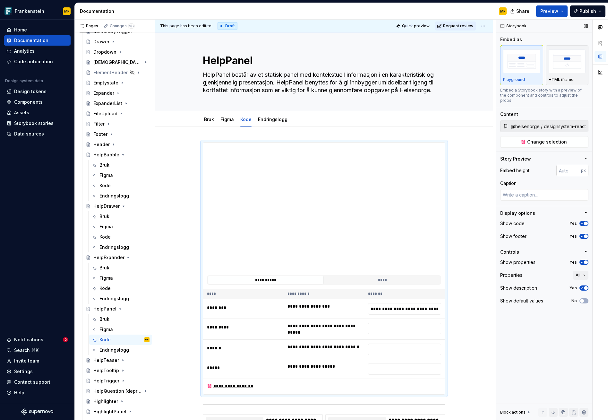
click at [569, 165] on input "number" at bounding box center [569, 171] width 25 height 12
click at [557, 180] on div "Caption" at bounding box center [545, 183] width 88 height 6
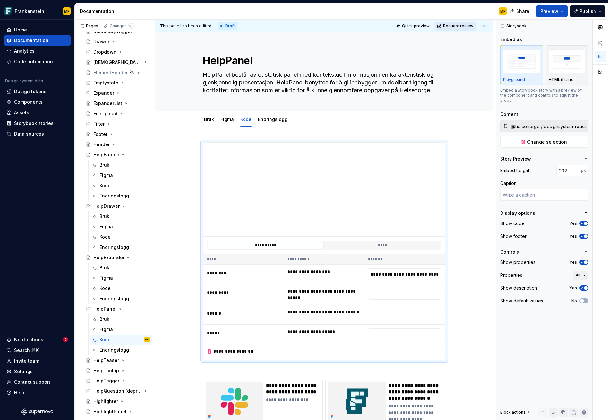
click at [458, 27] on span "Request review" at bounding box center [458, 25] width 30 height 5
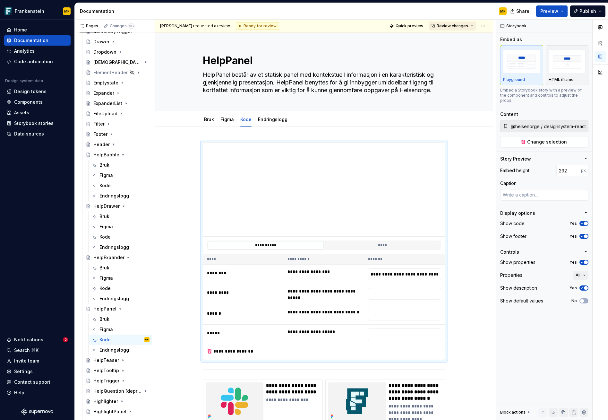
click at [454, 28] on button "Review changes" at bounding box center [453, 26] width 48 height 9
click at [455, 41] on div "Approve" at bounding box center [470, 38] width 56 height 6
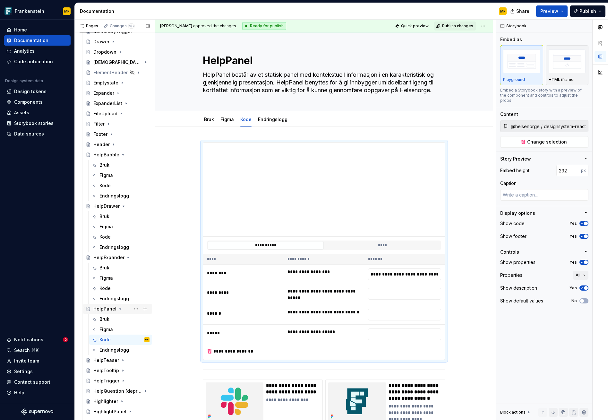
scroll to position [340, 0]
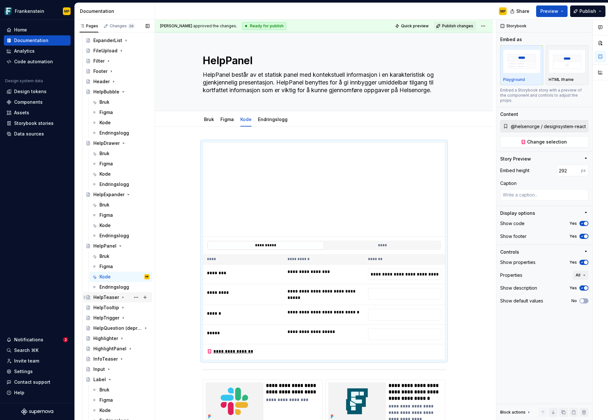
click at [107, 296] on div "HelpTeaser" at bounding box center [106, 297] width 26 height 6
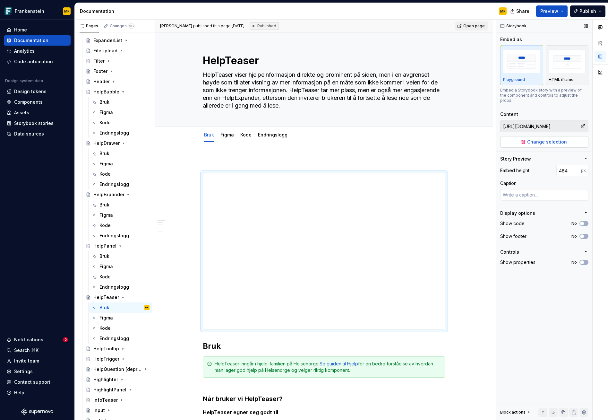
click at [547, 139] on span "Change selection" at bounding box center [548, 142] width 40 height 6
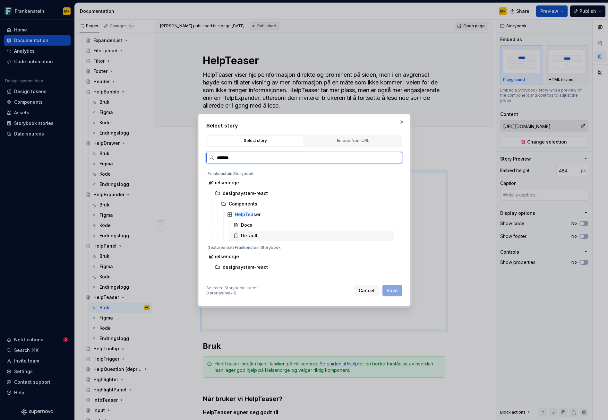
click at [287, 235] on div "Default" at bounding box center [313, 236] width 164 height 10
click at [396, 297] on div "Select story Select story Embed from URL ******* Frankenstein Storybook @helsen…" at bounding box center [304, 210] width 212 height 193
click at [396, 291] on span "Save" at bounding box center [392, 290] width 11 height 6
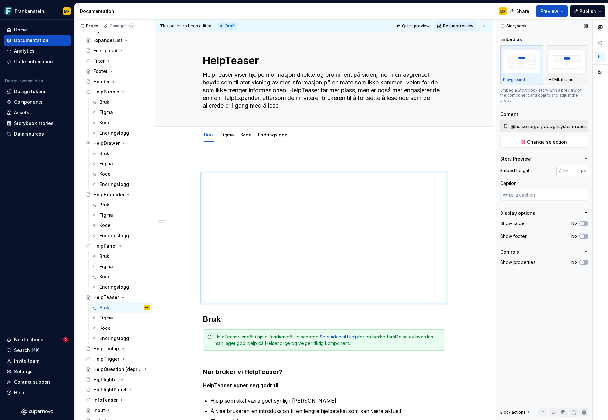
click at [569, 165] on input "number" at bounding box center [569, 171] width 25 height 12
click at [557, 325] on div "Storybook Embed as Playground HTML iframe Embed a Storybook story with a previe…" at bounding box center [545, 220] width 96 height 401
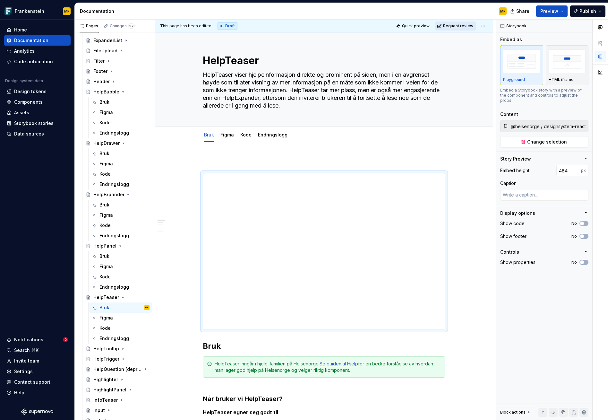
click at [459, 25] on span "Request review" at bounding box center [458, 25] width 30 height 5
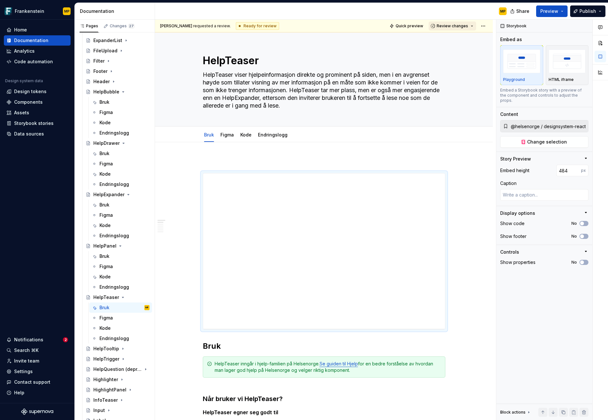
click at [459, 26] on span "Review changes" at bounding box center [452, 25] width 31 height 5
click at [456, 35] on div "Approve" at bounding box center [470, 38] width 56 height 6
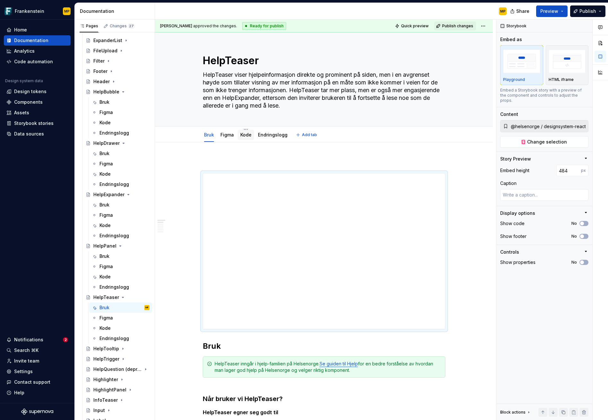
click at [242, 138] on div "Kode" at bounding box center [246, 135] width 11 height 6
click at [247, 136] on link "Kode" at bounding box center [246, 134] width 11 height 5
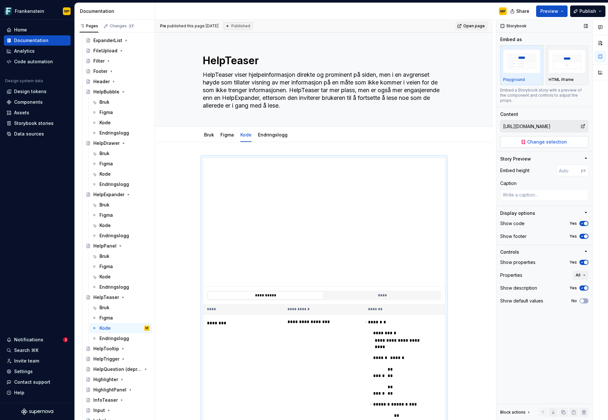
click at [552, 139] on span "Change selection" at bounding box center [548, 142] width 40 height 6
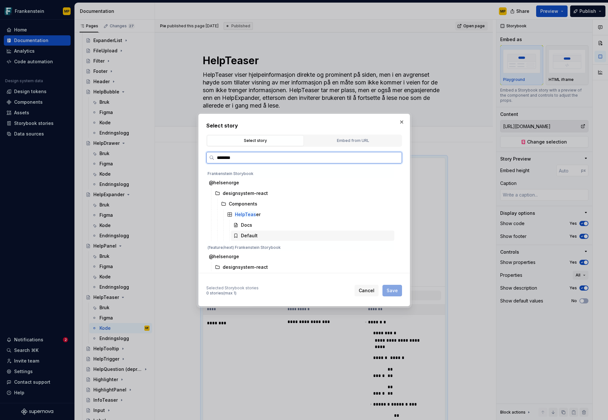
click at [268, 233] on div "Default" at bounding box center [313, 236] width 164 height 10
click at [389, 292] on span "Save" at bounding box center [392, 290] width 11 height 6
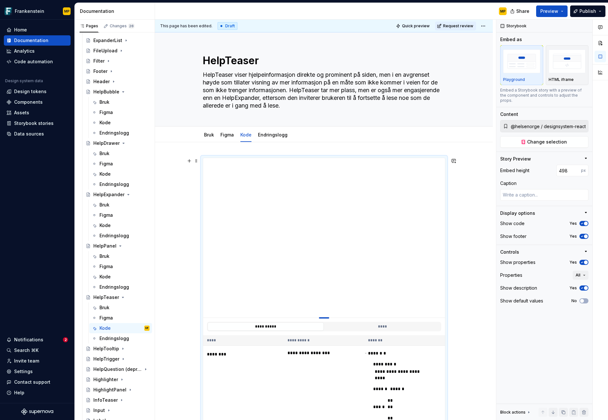
drag, startPoint x: 327, startPoint y: 287, endPoint x: 326, endPoint y: 318, distance: 31.2
click at [326, 318] on div at bounding box center [324, 317] width 10 height 1
click at [458, 24] on span "Request review" at bounding box center [458, 25] width 30 height 5
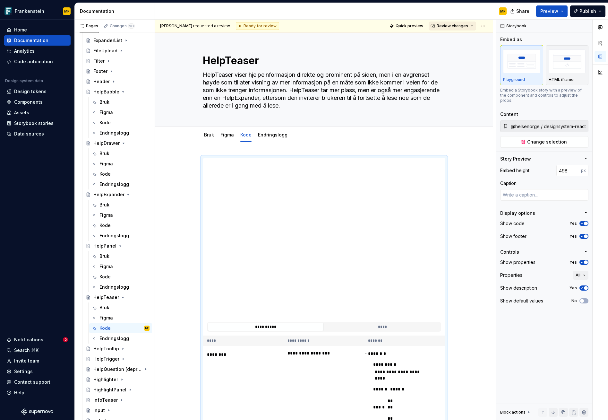
click at [455, 27] on span "Review changes" at bounding box center [452, 25] width 31 height 5
click at [457, 38] on div "Approve" at bounding box center [470, 38] width 56 height 6
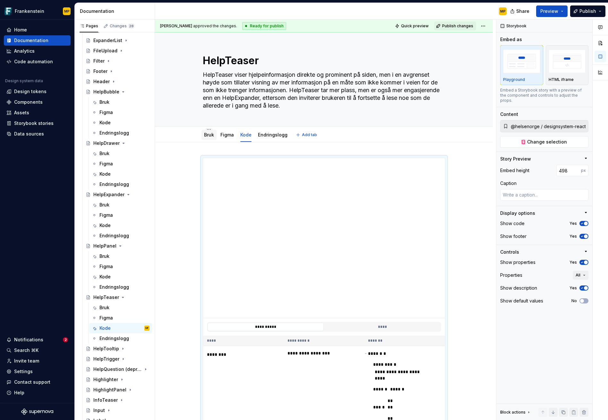
click at [209, 136] on link "Bruk" at bounding box center [209, 134] width 10 height 5
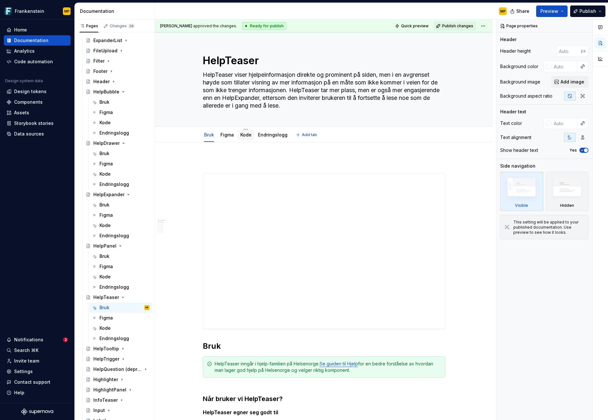
click at [247, 134] on link "Kode" at bounding box center [246, 134] width 11 height 5
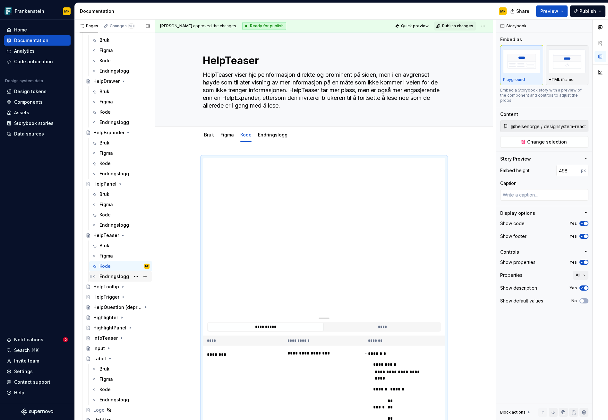
scroll to position [448, 0]
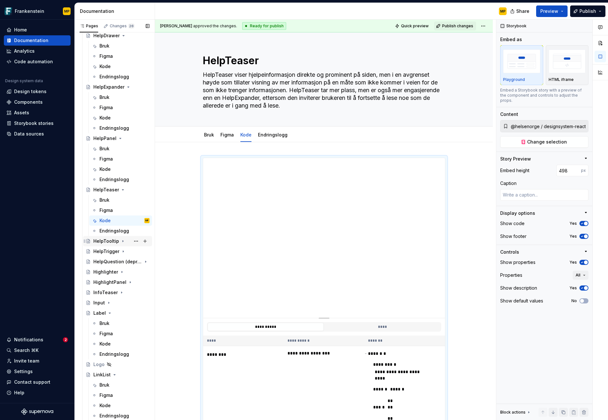
click at [109, 242] on div "HelpTooltip" at bounding box center [106, 241] width 26 height 6
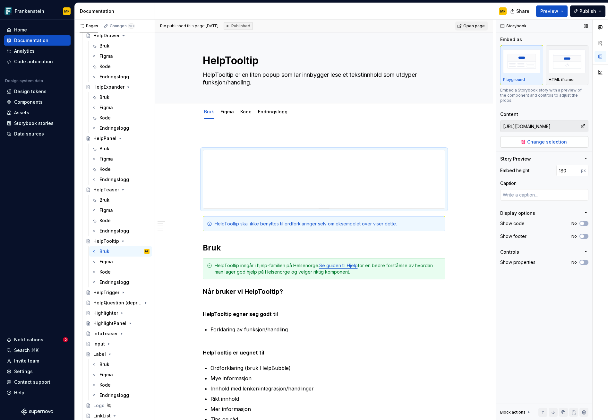
click at [556, 139] on span "Change selection" at bounding box center [548, 142] width 40 height 6
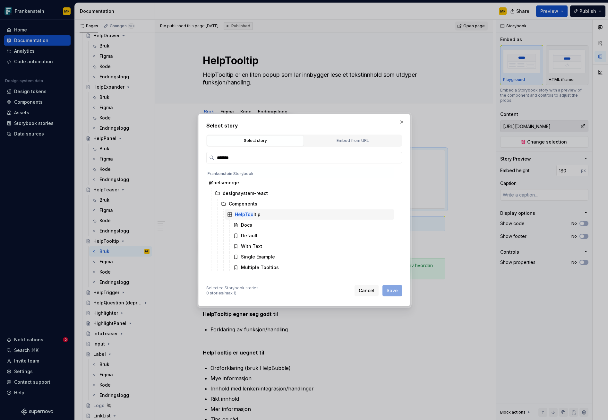
scroll to position [8, 0]
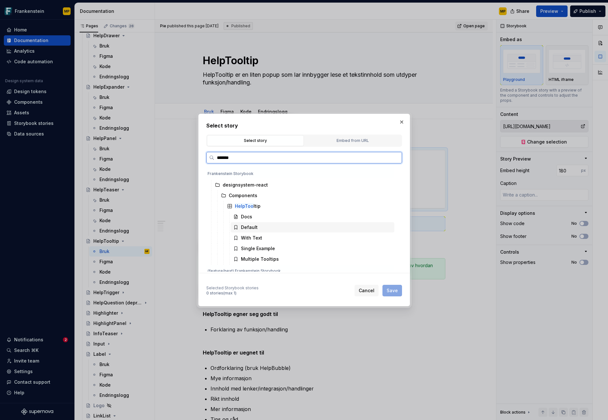
click at [266, 230] on div "Default" at bounding box center [313, 227] width 164 height 10
click at [393, 293] on span "Save" at bounding box center [392, 290] width 11 height 6
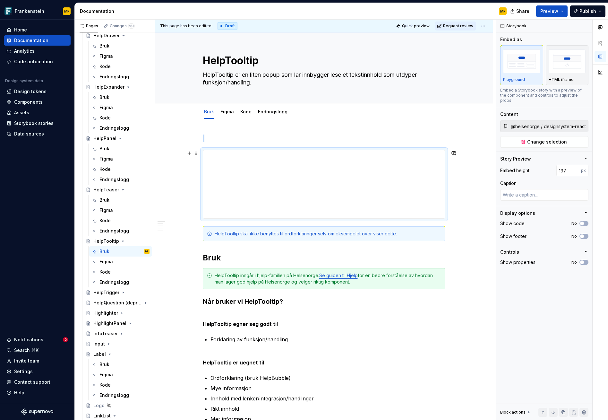
drag, startPoint x: 325, startPoint y: 279, endPoint x: 320, endPoint y: 211, distance: 67.9
click at [326, 218] on div at bounding box center [324, 218] width 10 height 1
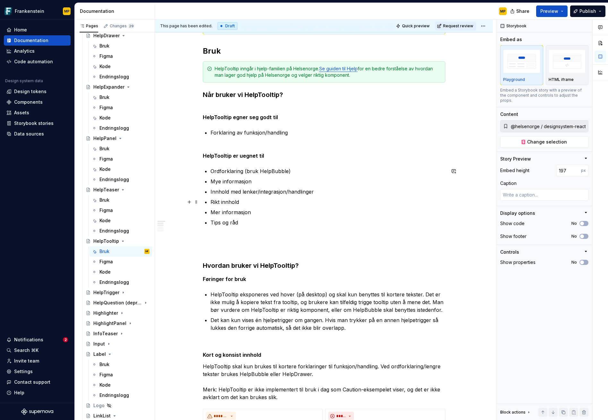
scroll to position [0, 0]
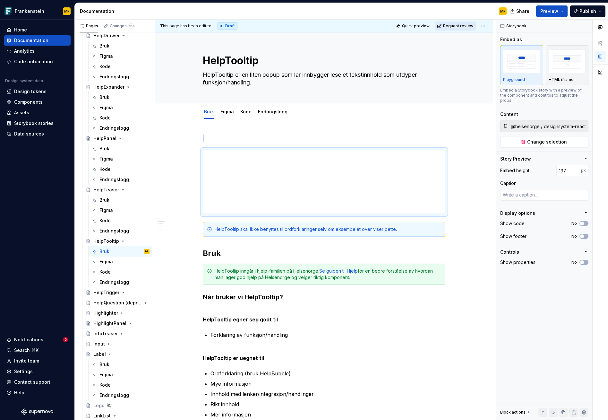
click at [449, 28] on span "Request review" at bounding box center [458, 25] width 30 height 5
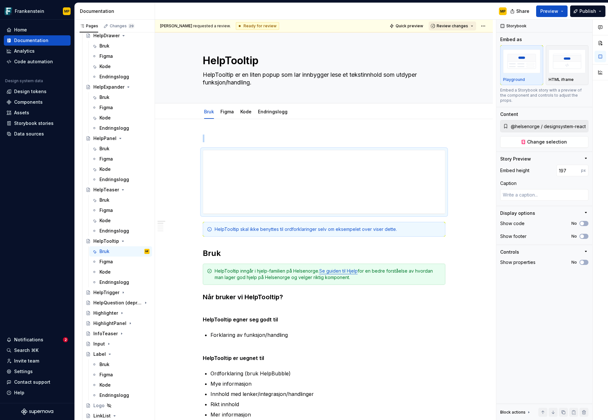
click at [451, 28] on span "Review changes" at bounding box center [452, 25] width 31 height 5
click at [454, 35] on div "Approve" at bounding box center [470, 38] width 56 height 6
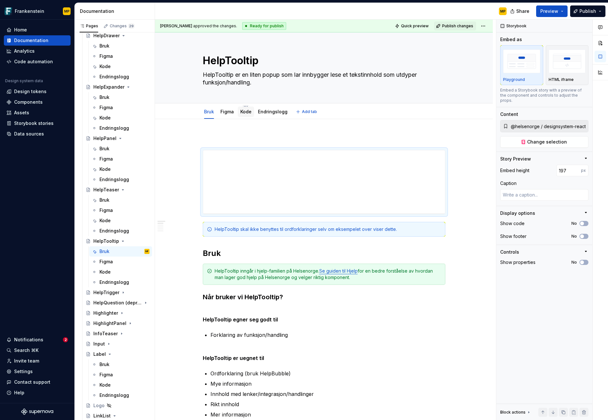
click at [244, 115] on div "Kode" at bounding box center [246, 112] width 11 height 8
click at [246, 113] on link "Kode" at bounding box center [246, 111] width 11 height 5
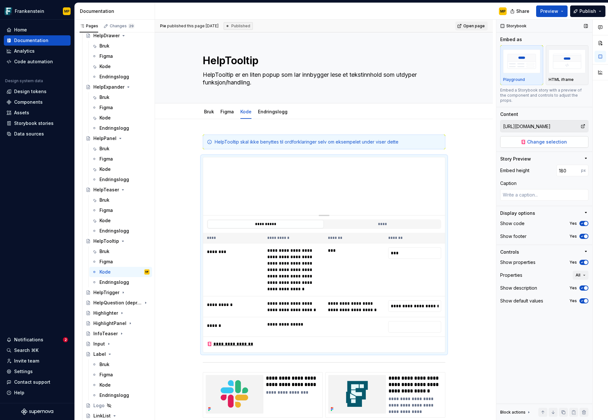
click at [558, 139] on span "Change selection" at bounding box center [548, 142] width 40 height 6
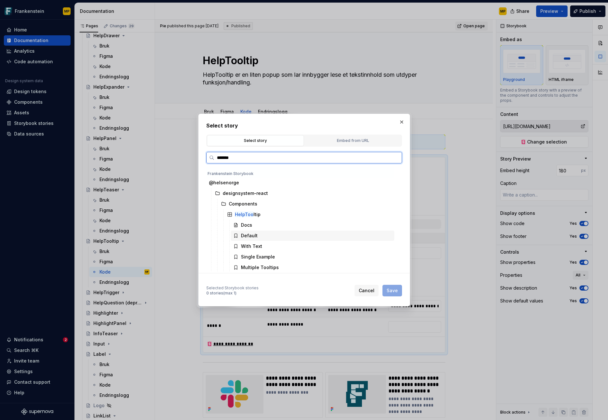
click at [275, 238] on div "Default" at bounding box center [313, 236] width 164 height 10
click at [398, 291] on button "Save" at bounding box center [393, 291] width 20 height 12
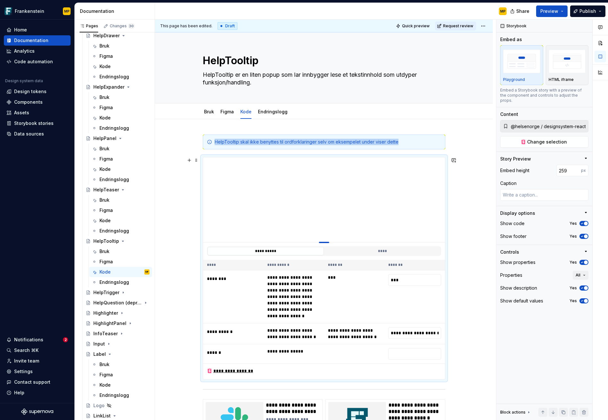
drag, startPoint x: 323, startPoint y: 285, endPoint x: 322, endPoint y: 239, distance: 46.6
click at [323, 242] on div at bounding box center [324, 242] width 10 height 1
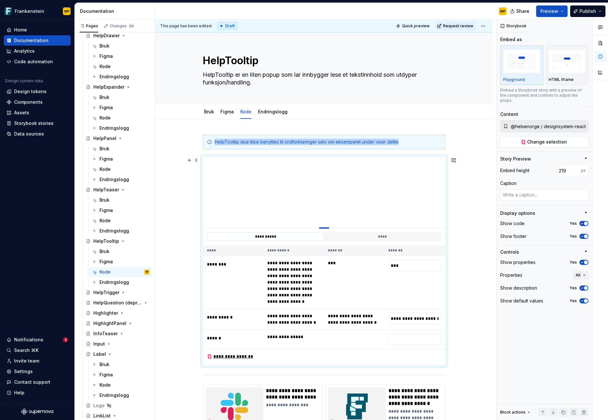
drag, startPoint x: 325, startPoint y: 240, endPoint x: 325, endPoint y: 228, distance: 12.2
click at [325, 228] on div at bounding box center [324, 227] width 10 height 1
click at [469, 232] on div "**********" at bounding box center [324, 352] width 338 height 466
click at [470, 232] on div "**********" at bounding box center [324, 352] width 338 height 466
click at [389, 289] on td "***" at bounding box center [415, 282] width 61 height 53
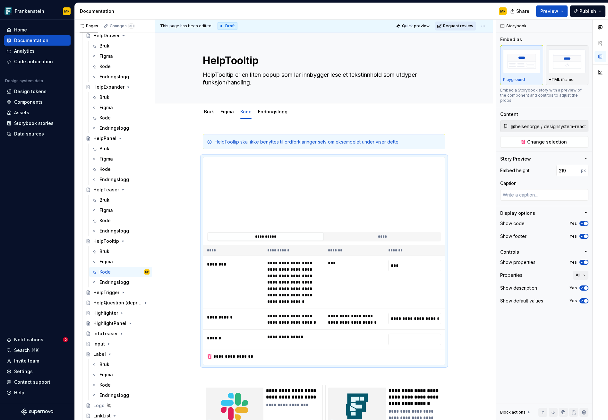
click at [454, 28] on span "Request review" at bounding box center [458, 25] width 30 height 5
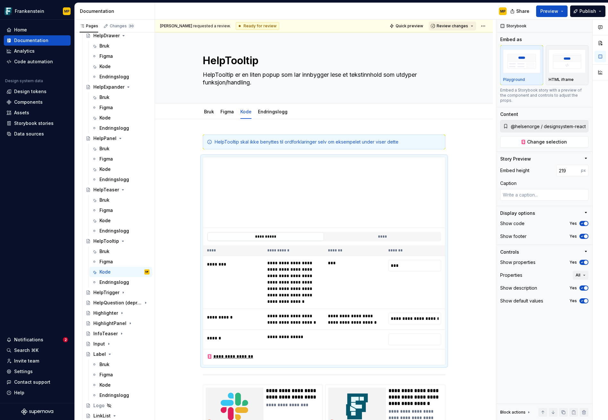
click at [453, 27] on span "Review changes" at bounding box center [452, 25] width 31 height 5
click at [452, 36] on div "Approve" at bounding box center [470, 38] width 56 height 6
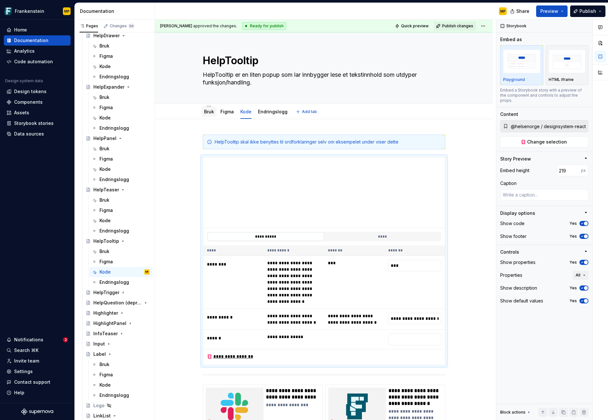
click at [210, 112] on link "Bruk" at bounding box center [209, 111] width 10 height 5
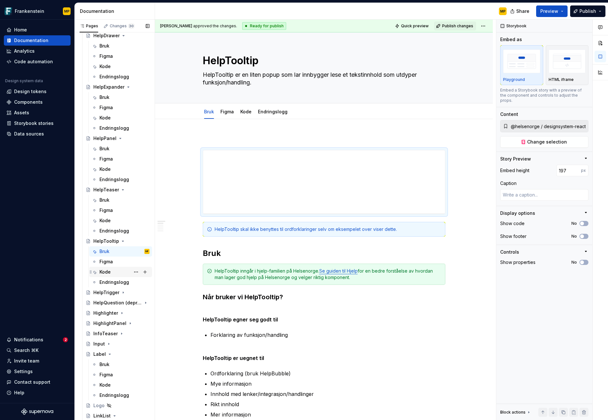
scroll to position [478, 0]
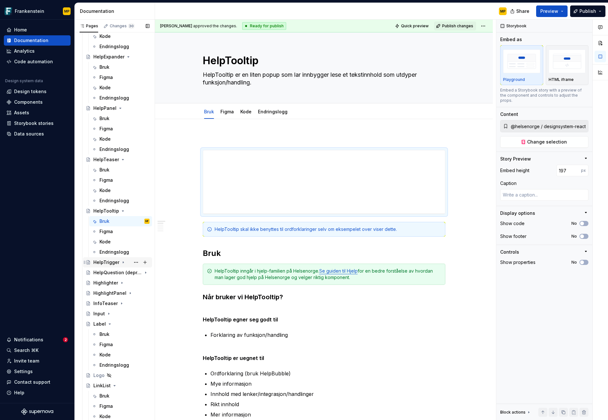
click at [107, 263] on div "HelpTrigger" at bounding box center [106, 262] width 26 height 6
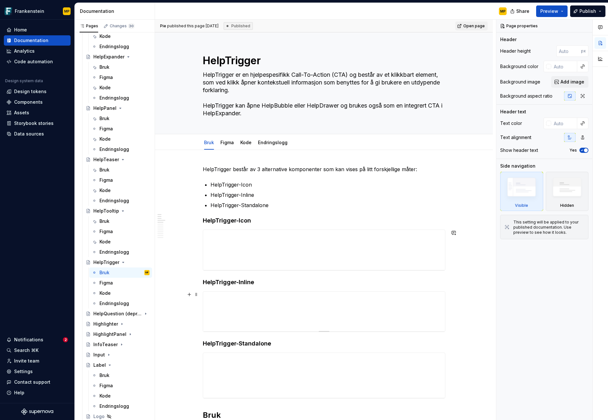
scroll to position [71, 0]
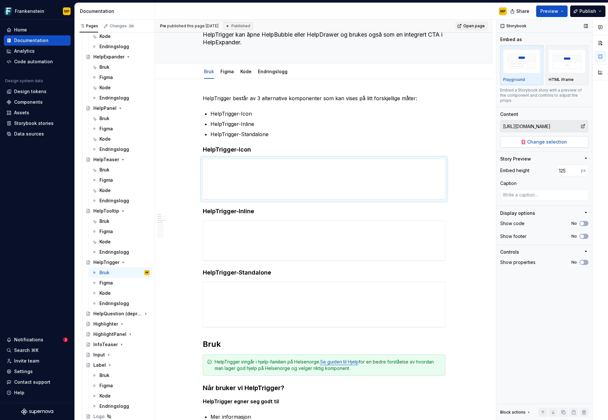
click at [562, 139] on span "Change selection" at bounding box center [548, 142] width 40 height 6
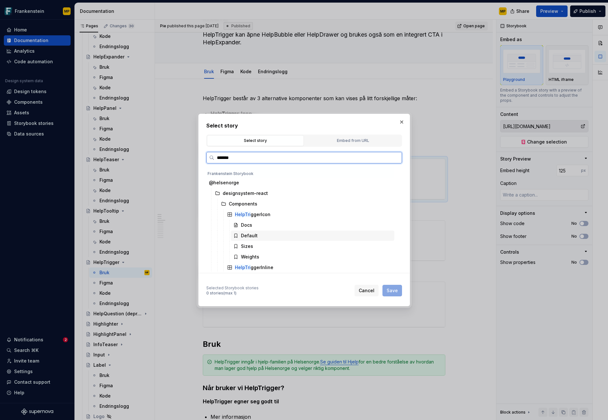
click at [268, 232] on div "Default" at bounding box center [313, 236] width 164 height 10
click at [392, 293] on span "Save" at bounding box center [392, 290] width 11 height 6
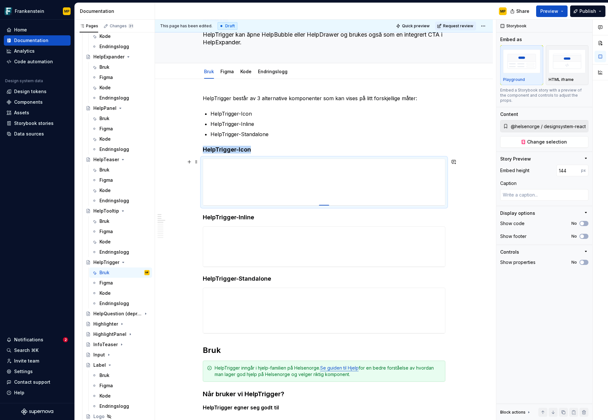
drag, startPoint x: 327, startPoint y: 287, endPoint x: 329, endPoint y: 203, distance: 83.8
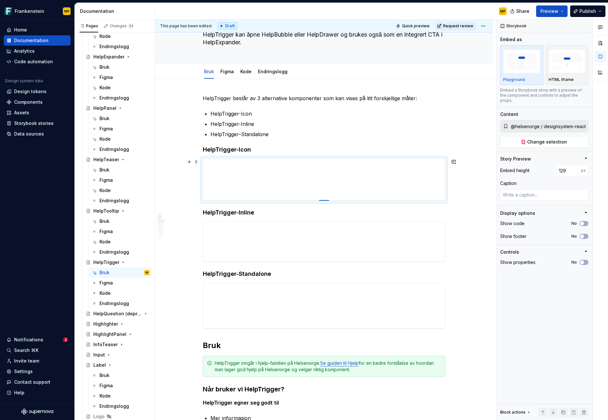
drag, startPoint x: 323, startPoint y: 205, endPoint x: 324, endPoint y: 200, distance: 4.5
click at [324, 200] on div at bounding box center [324, 200] width 10 height 1
click at [568, 165] on input "129" at bounding box center [569, 171] width 25 height 12
click at [559, 299] on div "Storybook Embed as Playground HTML iframe Embed a Storybook story with a previe…" at bounding box center [545, 220] width 96 height 401
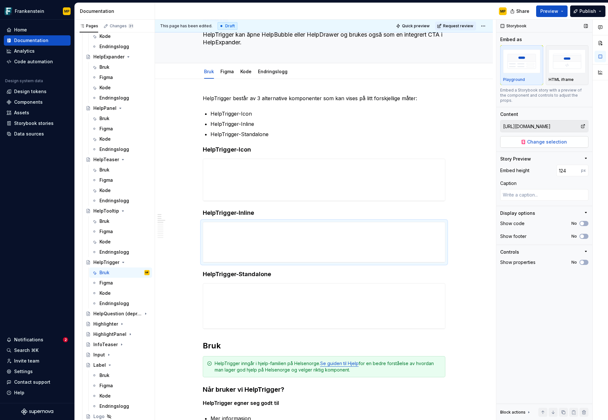
click at [542, 139] on span "Change selection" at bounding box center [548, 142] width 40 height 6
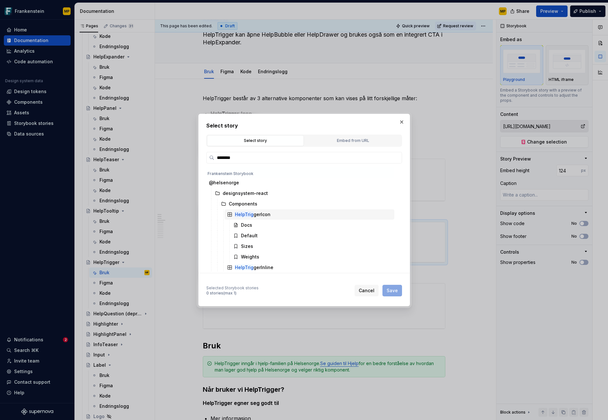
scroll to position [53, 0]
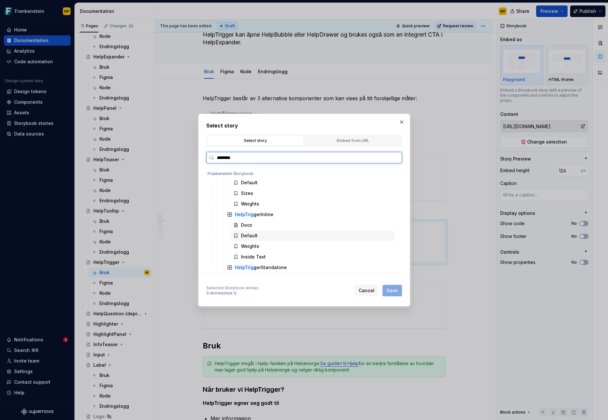
click at [275, 236] on div "Default" at bounding box center [313, 236] width 164 height 10
click at [391, 293] on span "Save" at bounding box center [392, 290] width 11 height 6
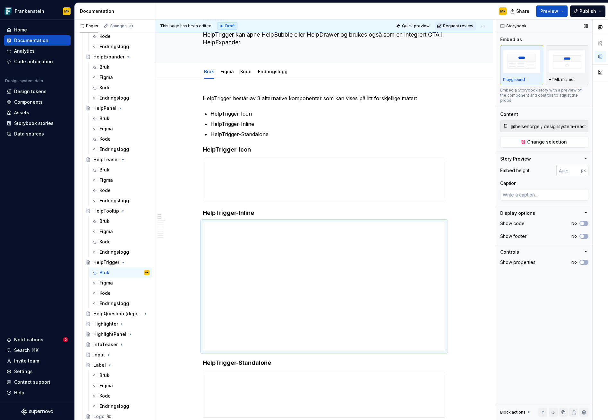
click at [566, 165] on input "number" at bounding box center [569, 171] width 25 height 12
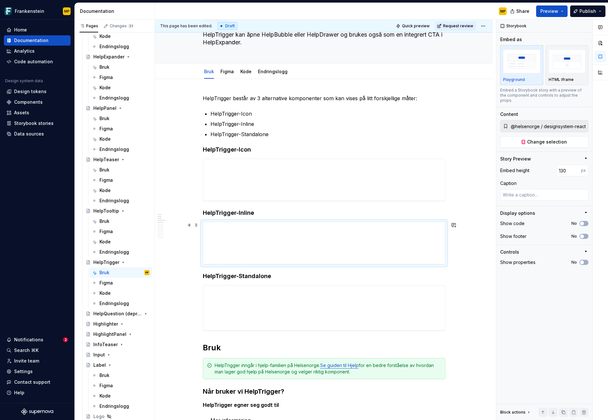
click at [554, 139] on span "Change selection" at bounding box center [548, 142] width 40 height 6
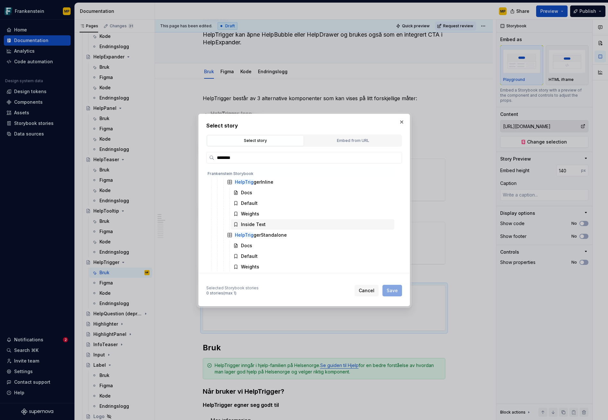
scroll to position [115, 0]
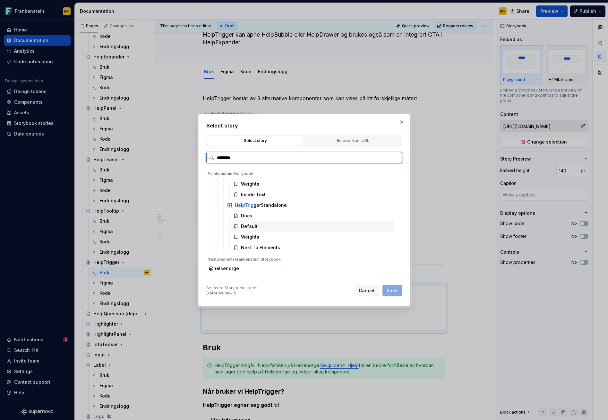
click at [273, 225] on div "Default" at bounding box center [313, 226] width 164 height 10
click at [398, 293] on span "Save" at bounding box center [392, 290] width 11 height 6
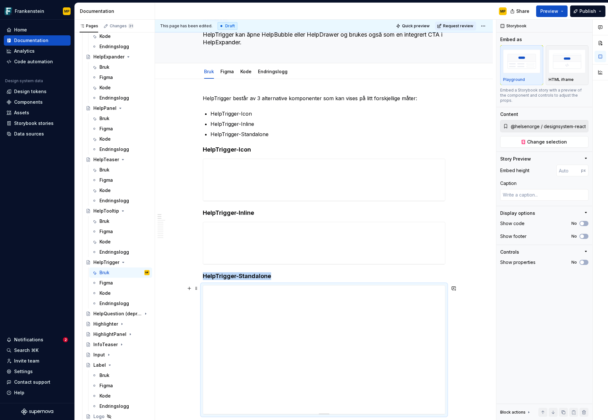
scroll to position [148, 0]
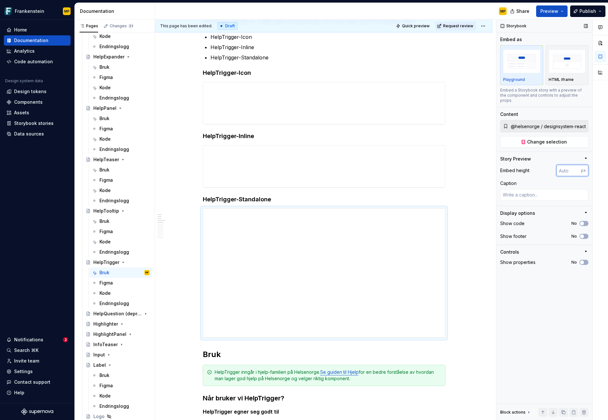
click at [569, 165] on input "number" at bounding box center [569, 171] width 25 height 12
click at [545, 319] on div "Storybook Embed as Playground HTML iframe Embed a Storybook story with a previe…" at bounding box center [545, 220] width 96 height 401
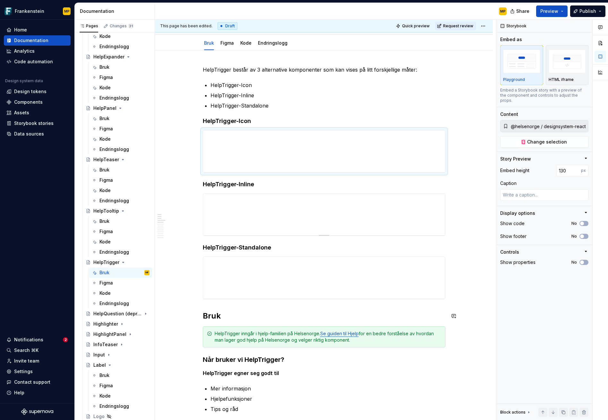
scroll to position [0, 0]
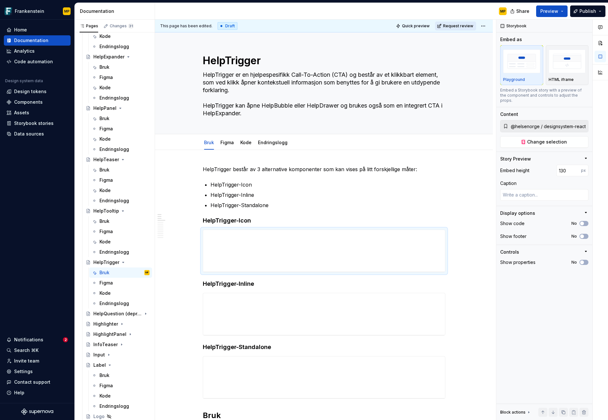
click at [453, 27] on span "Request review" at bounding box center [458, 25] width 30 height 5
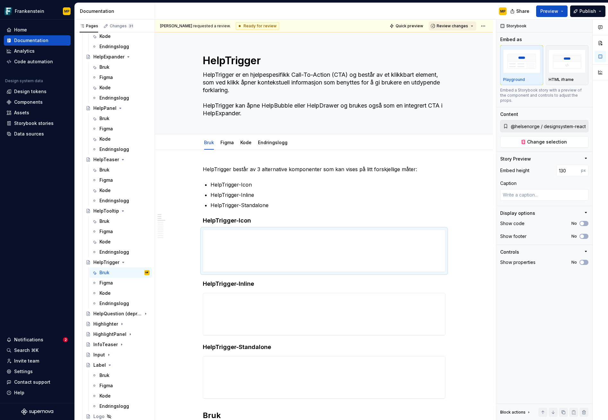
click at [453, 27] on span "Review changes" at bounding box center [452, 25] width 31 height 5
click at [452, 38] on div "Approve" at bounding box center [470, 38] width 56 height 6
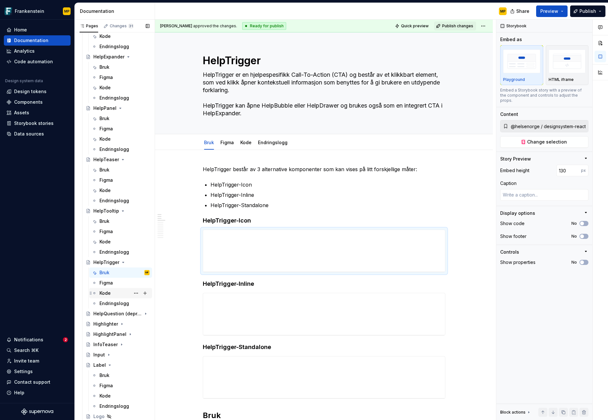
click at [110, 293] on div "Kode" at bounding box center [105, 293] width 11 height 6
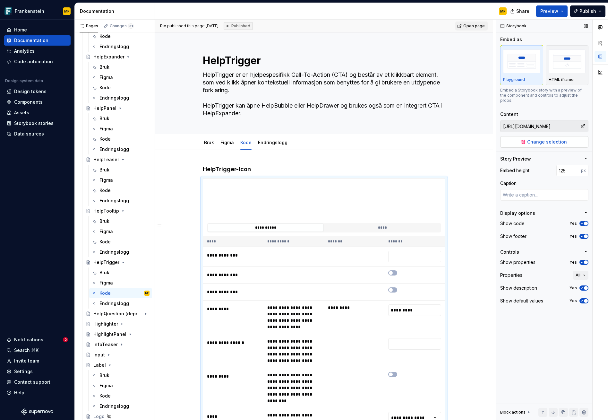
click at [549, 139] on span "Change selection" at bounding box center [548, 142] width 40 height 6
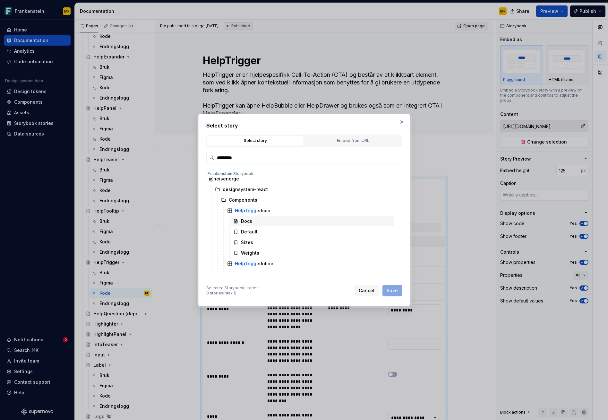
scroll to position [8, 0]
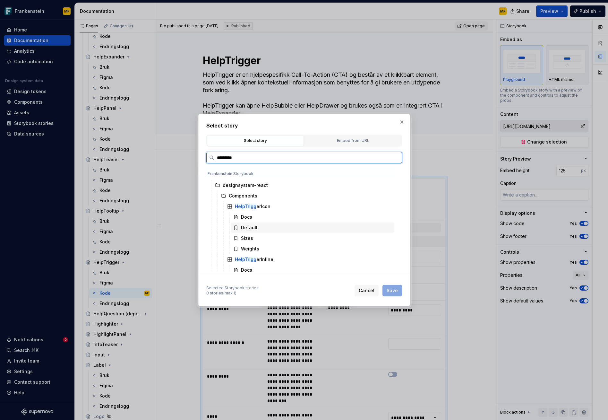
click at [276, 226] on div "Default" at bounding box center [313, 228] width 164 height 10
click at [395, 290] on span "Save" at bounding box center [392, 290] width 11 height 6
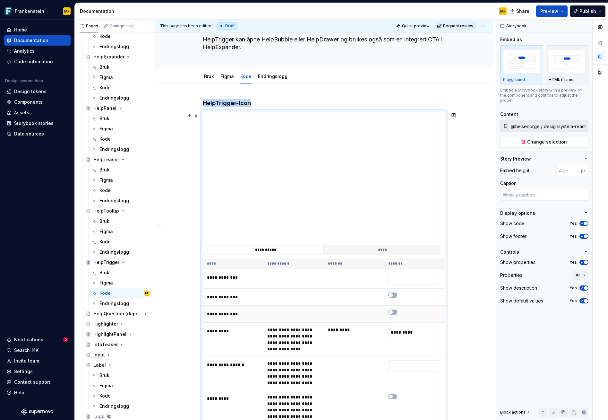
scroll to position [33, 0]
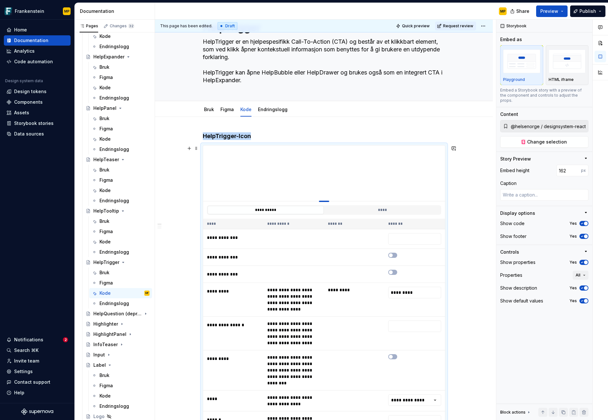
drag, startPoint x: 325, startPoint y: 275, endPoint x: 323, endPoint y: 197, distance: 77.1
click at [323, 201] on div at bounding box center [324, 201] width 10 height 1
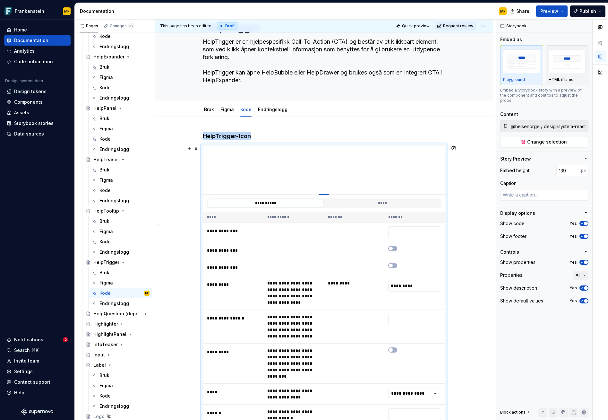
drag, startPoint x: 327, startPoint y: 197, endPoint x: 327, endPoint y: 190, distance: 6.8
click at [326, 194] on div at bounding box center [324, 194] width 10 height 1
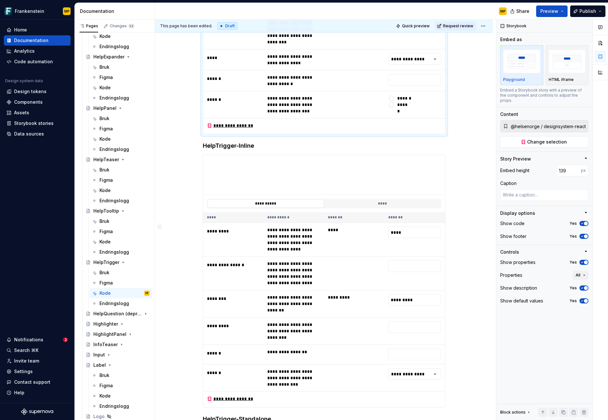
scroll to position [433, 0]
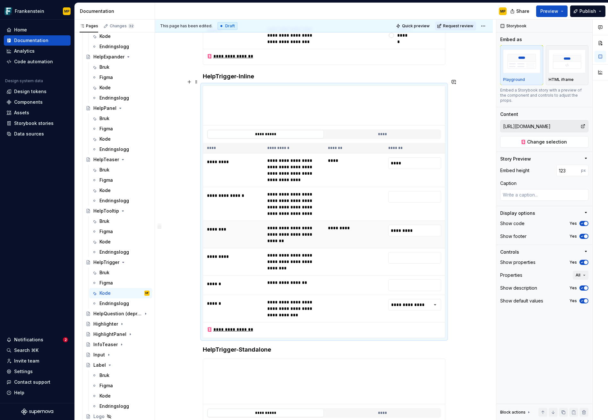
click at [355, 221] on td "*********" at bounding box center [354, 234] width 61 height 27
click at [546, 139] on span "Change selection" at bounding box center [548, 142] width 40 height 6
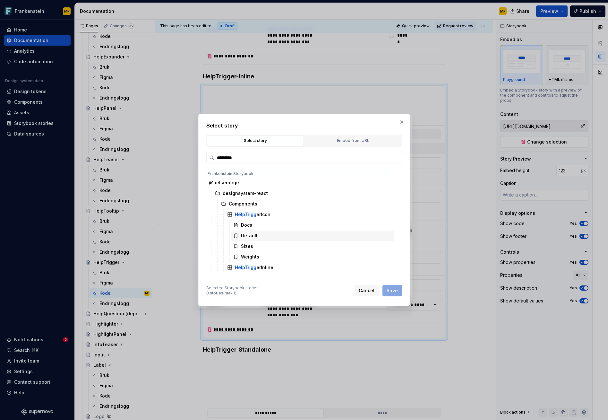
scroll to position [51, 0]
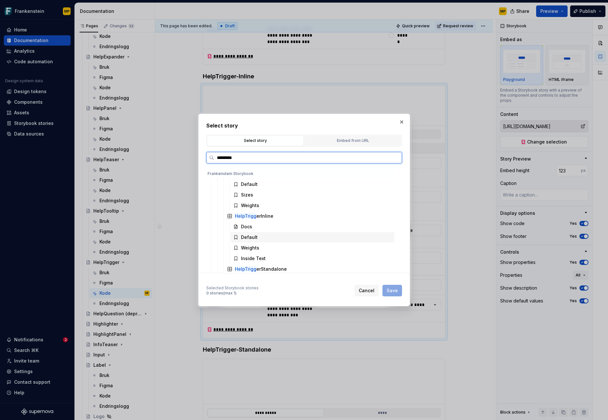
click at [275, 236] on div "Default" at bounding box center [313, 237] width 164 height 10
click at [393, 292] on span "Save" at bounding box center [392, 290] width 11 height 6
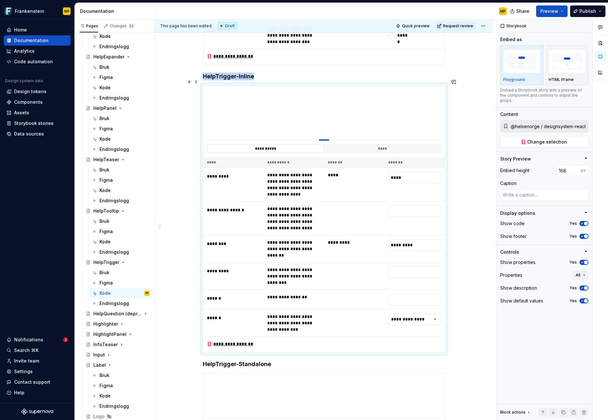
drag, startPoint x: 322, startPoint y: 207, endPoint x: 319, endPoint y: 133, distance: 74.5
click at [319, 139] on div at bounding box center [324, 139] width 10 height 1
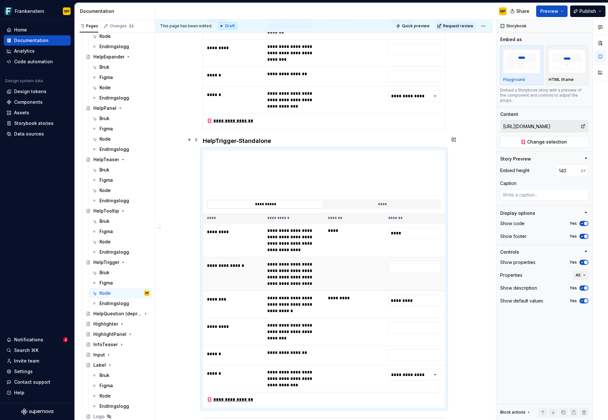
scroll to position [685, 0]
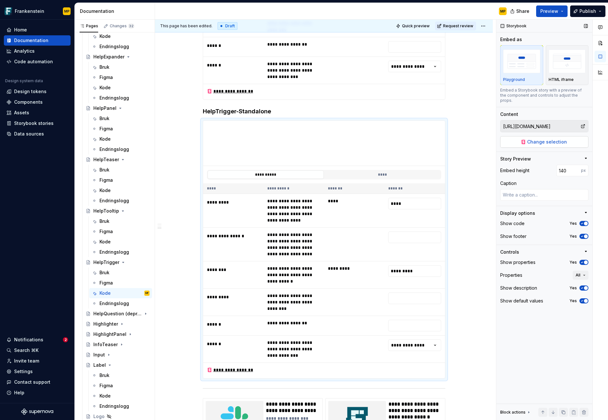
click at [546, 139] on span "Change selection" at bounding box center [548, 142] width 40 height 6
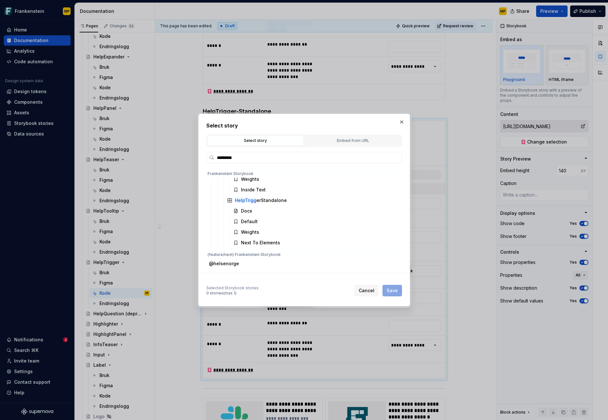
scroll to position [116, 0]
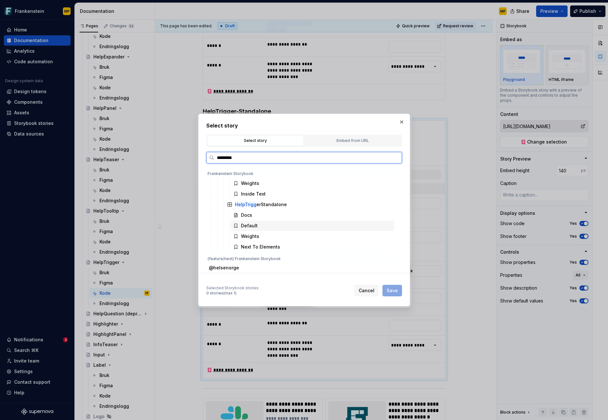
click at [277, 224] on div "Default" at bounding box center [313, 226] width 164 height 10
click at [397, 294] on button "Save" at bounding box center [393, 291] width 20 height 12
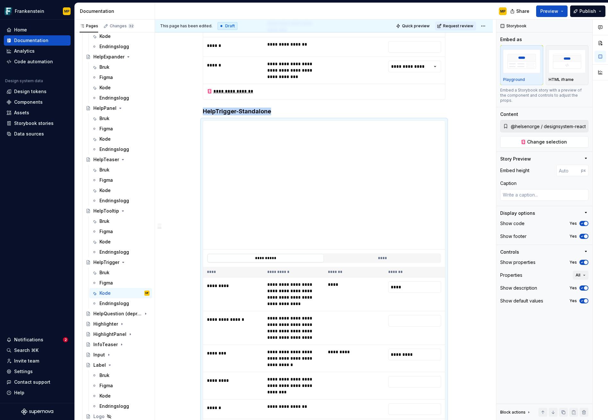
scroll to position [713, 0]
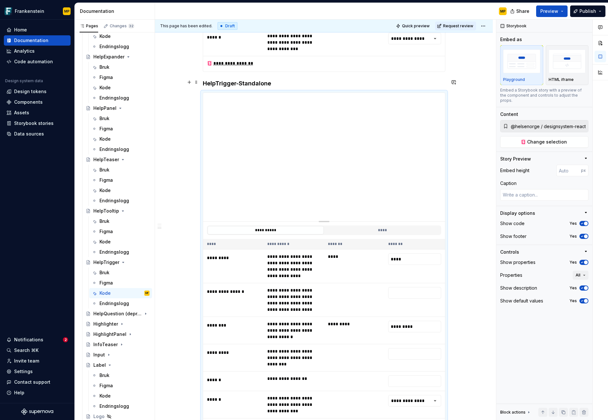
click at [325, 220] on div at bounding box center [324, 220] width 45 height 1
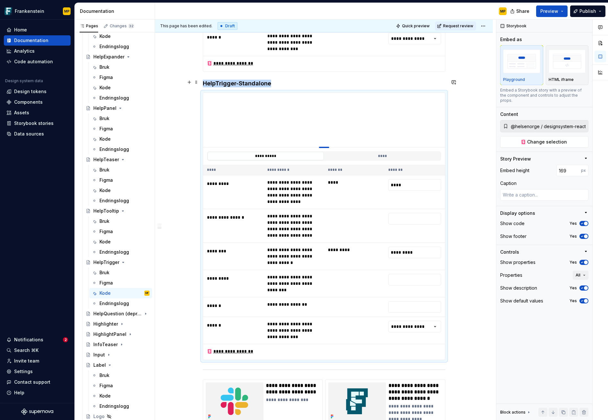
drag, startPoint x: 324, startPoint y: 208, endPoint x: 320, endPoint y: 134, distance: 74.3
click at [320, 147] on div at bounding box center [324, 147] width 10 height 1
click at [461, 215] on div "**********" at bounding box center [324, 8] width 338 height 1143
click at [424, 247] on input "*********" at bounding box center [415, 253] width 53 height 12
click at [365, 210] on td at bounding box center [354, 226] width 61 height 34
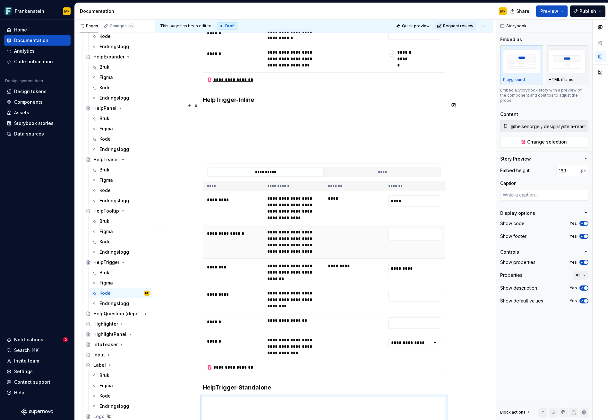
scroll to position [0, 0]
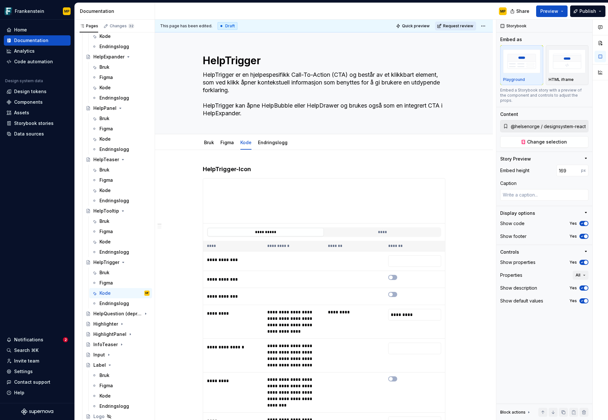
click at [454, 25] on span "Request review" at bounding box center [458, 25] width 30 height 5
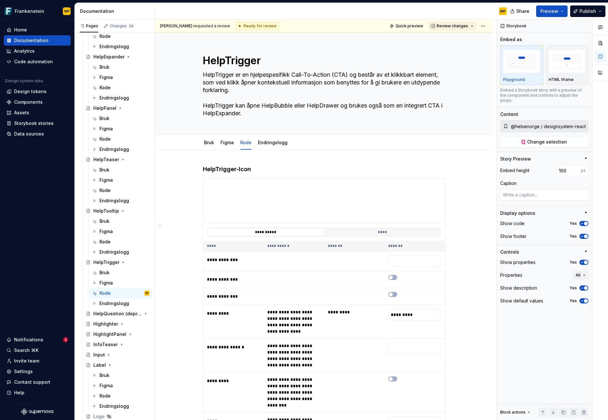
click at [454, 27] on span "Review changes" at bounding box center [452, 25] width 31 height 5
click at [459, 42] on div "This page is ready to publish." at bounding box center [470, 44] width 56 height 5
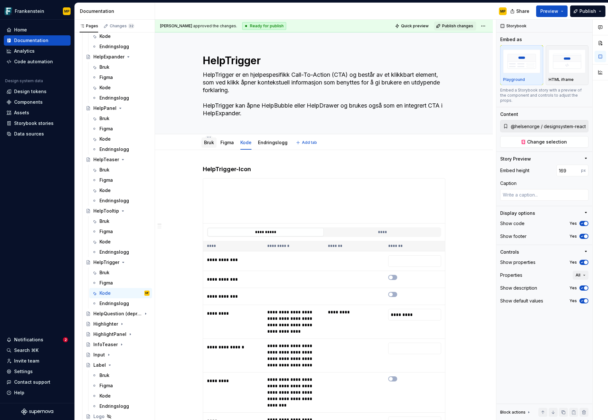
click at [209, 142] on link "Bruk" at bounding box center [209, 142] width 10 height 5
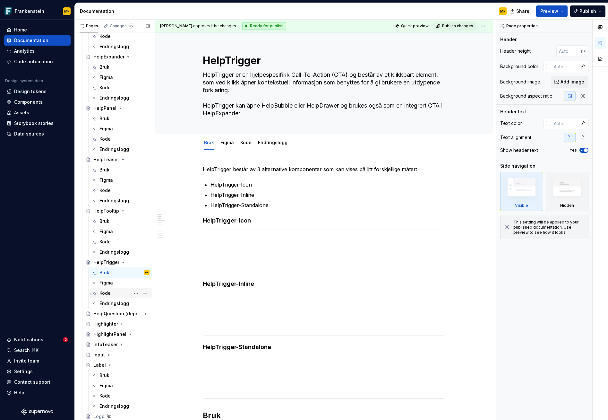
click at [113, 293] on div "Kode" at bounding box center [125, 293] width 50 height 9
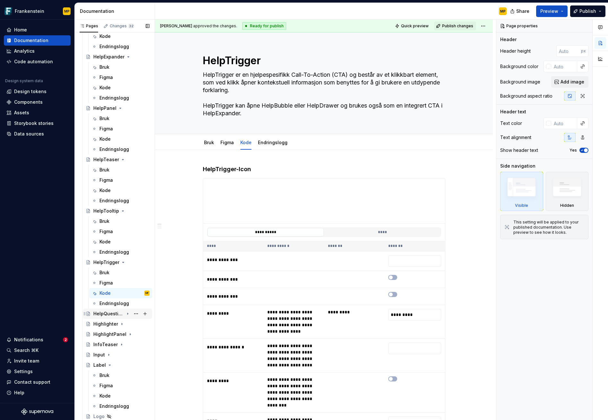
click at [111, 314] on div "HelpQuestion (deprecated)" at bounding box center [108, 314] width 31 height 6
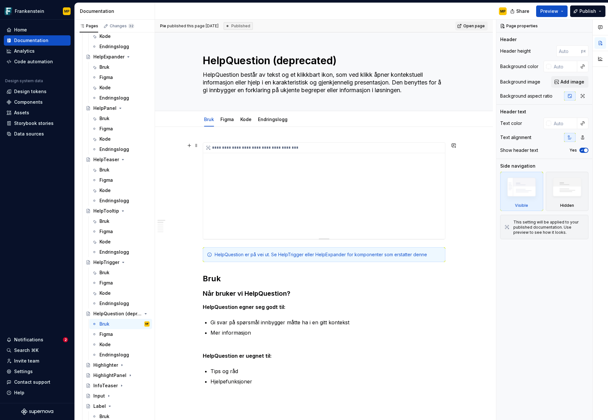
click at [417, 203] on div "**********" at bounding box center [324, 191] width 242 height 96
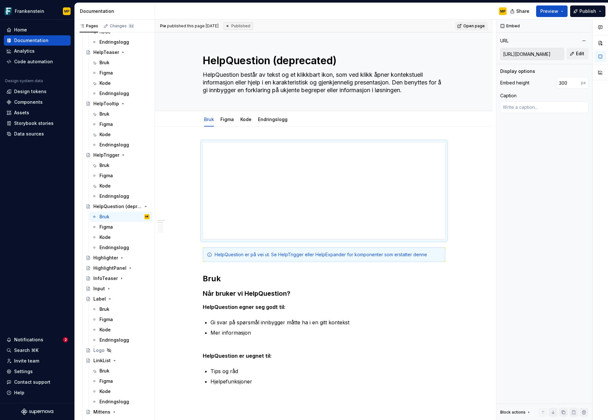
scroll to position [577, 0]
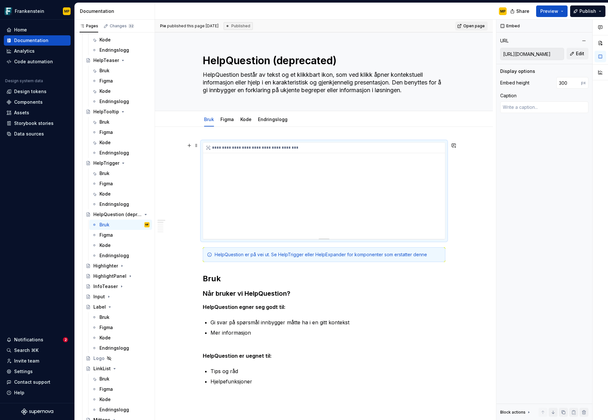
click at [404, 222] on div "**********" at bounding box center [324, 191] width 242 height 96
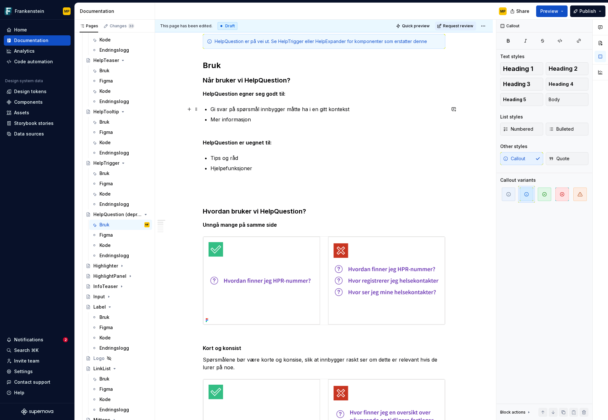
scroll to position [0, 0]
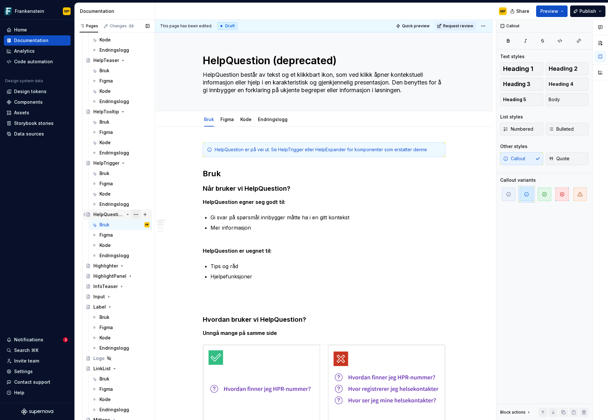
click at [132, 214] on button "Page tree" at bounding box center [136, 214] width 9 height 9
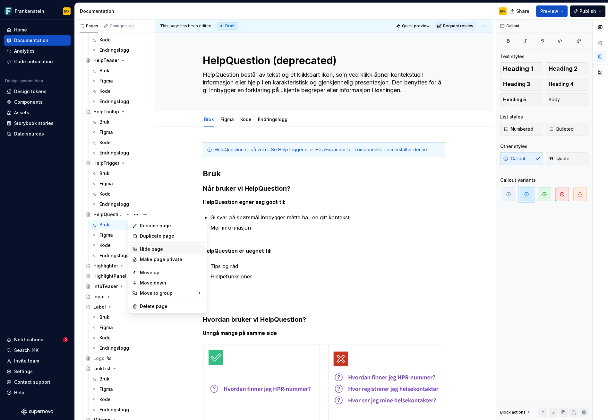
click at [151, 250] on div "Hide page" at bounding box center [171, 249] width 63 height 6
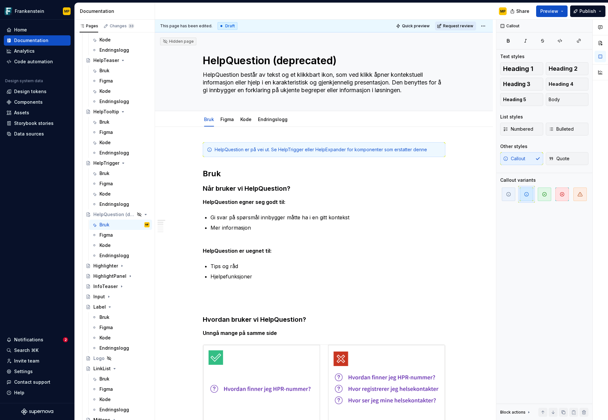
click at [452, 28] on span "Request review" at bounding box center [458, 25] width 30 height 5
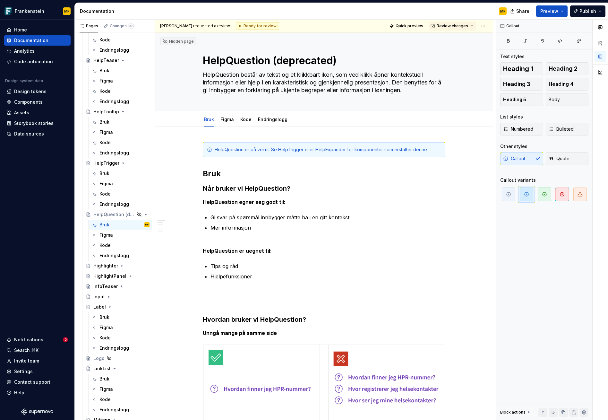
click at [452, 28] on span "Review changes" at bounding box center [452, 25] width 31 height 5
click at [451, 37] on div "Approve" at bounding box center [470, 38] width 56 height 6
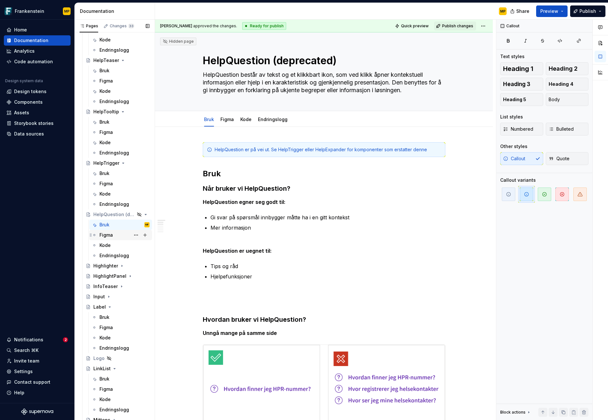
click at [119, 235] on div "Figma" at bounding box center [125, 235] width 50 height 9
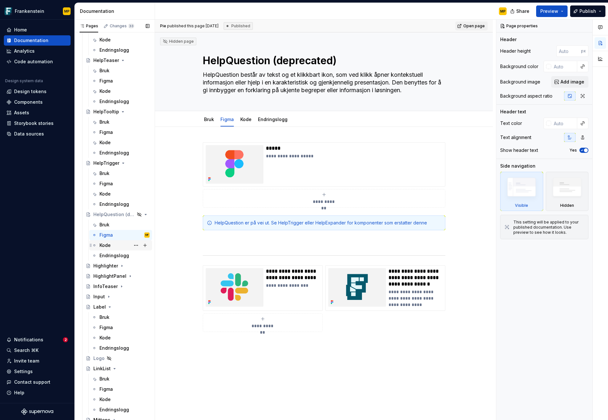
click at [113, 247] on div "Kode" at bounding box center [125, 245] width 50 height 9
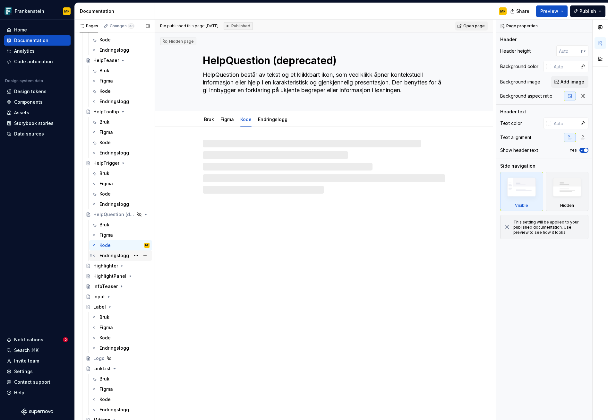
click at [112, 256] on div "Endringslogg" at bounding box center [115, 255] width 30 height 6
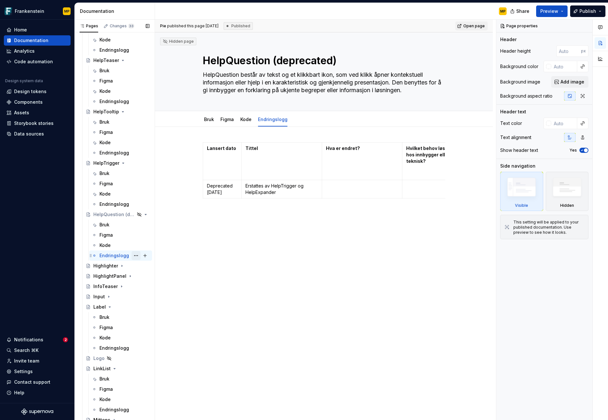
scroll to position [624, 0]
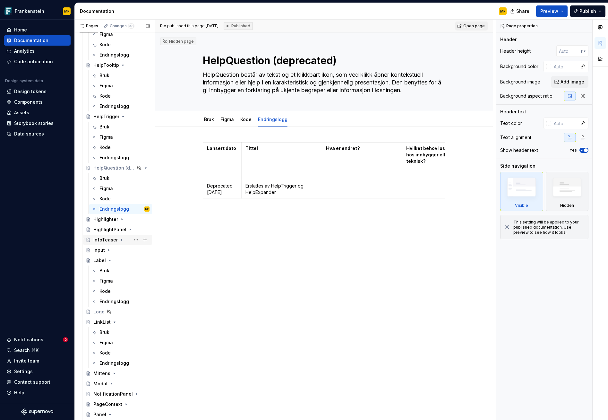
click at [119, 239] on icon "Page tree" at bounding box center [121, 239] width 5 height 5
click at [115, 250] on div "Bruk" at bounding box center [125, 250] width 50 height 9
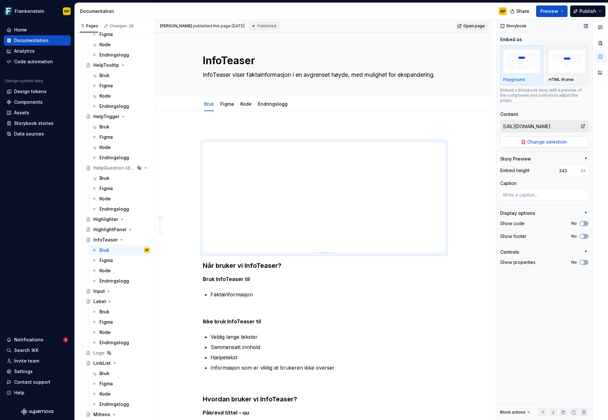
click at [551, 139] on span "Change selection" at bounding box center [548, 142] width 40 height 6
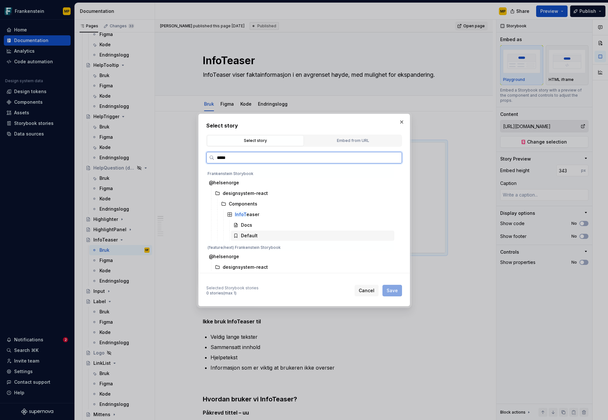
click at [251, 234] on div "Default" at bounding box center [249, 235] width 17 height 6
click at [395, 290] on span "Save" at bounding box center [392, 290] width 11 height 6
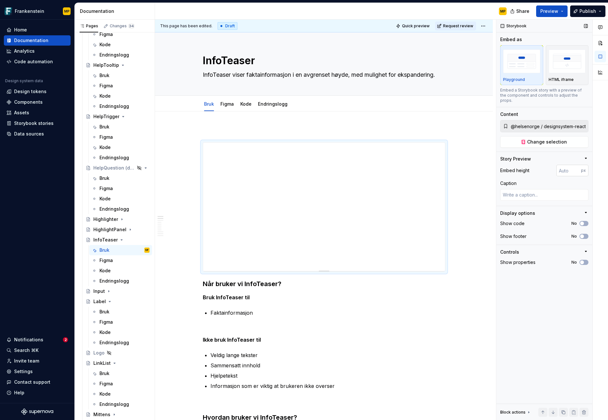
click at [571, 167] on input "number" at bounding box center [569, 171] width 25 height 12
click at [548, 288] on div "Storybook Embed as Playground HTML iframe Embed a Storybook story with a previe…" at bounding box center [545, 220] width 96 height 401
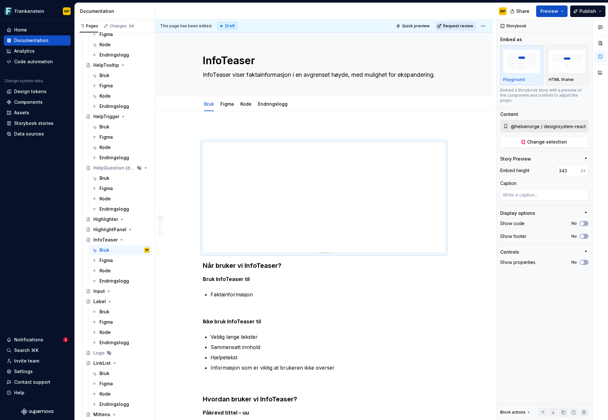
click at [464, 23] on span "Request review" at bounding box center [458, 25] width 30 height 5
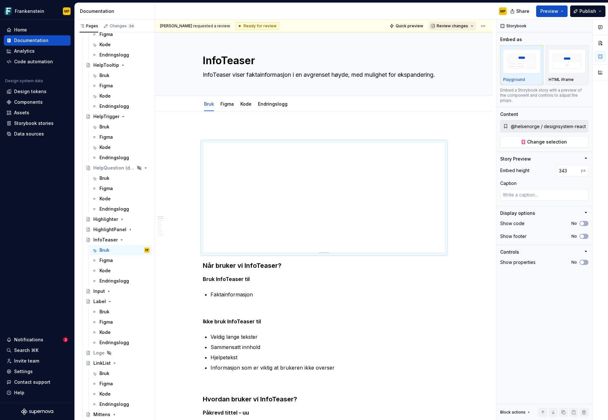
click at [464, 27] on span "Review changes" at bounding box center [452, 25] width 31 height 5
click at [462, 34] on span "Approve This page is ready to publish." at bounding box center [472, 41] width 80 height 16
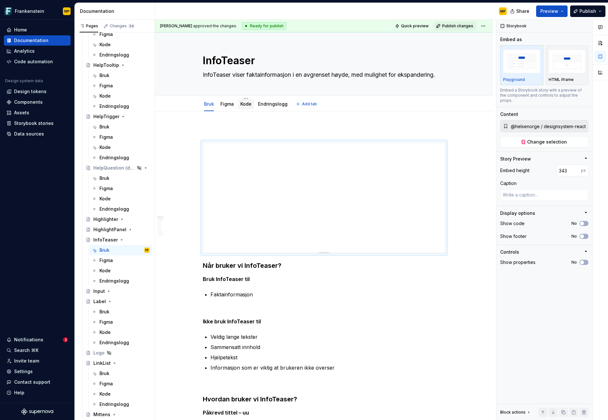
click at [247, 105] on link "Kode" at bounding box center [246, 103] width 11 height 5
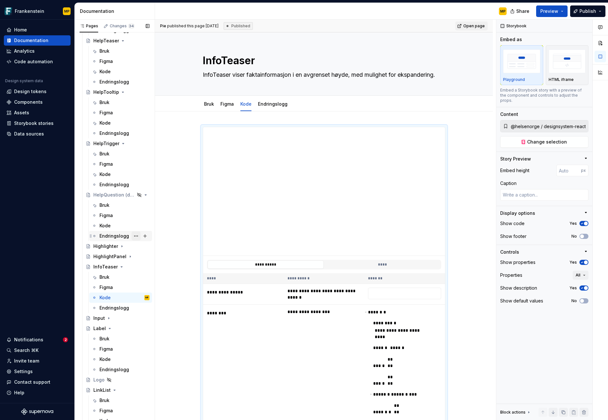
scroll to position [574, 0]
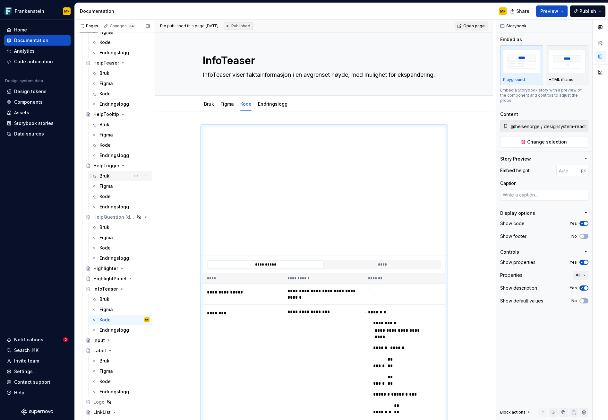
click at [109, 178] on div "Bruk" at bounding box center [105, 176] width 10 height 6
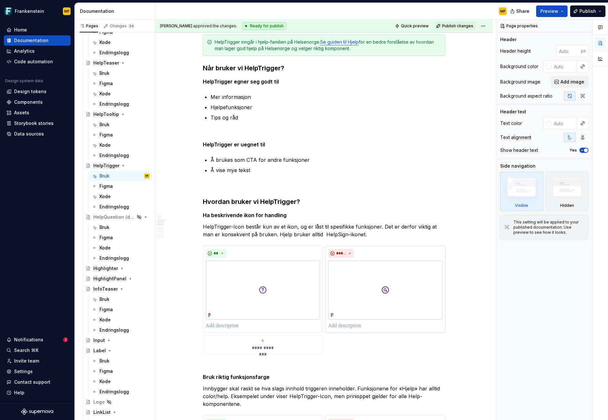
scroll to position [468, 0]
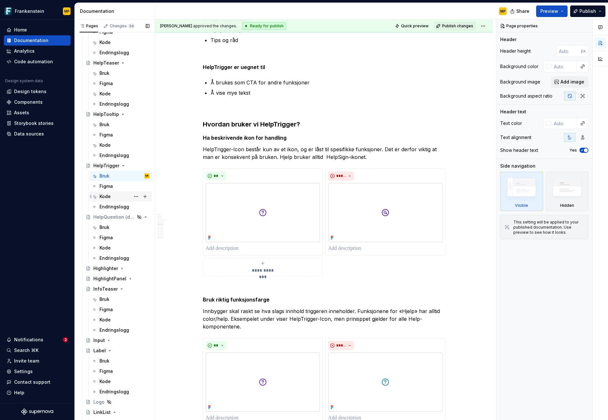
click at [114, 199] on div "Kode" at bounding box center [125, 196] width 50 height 9
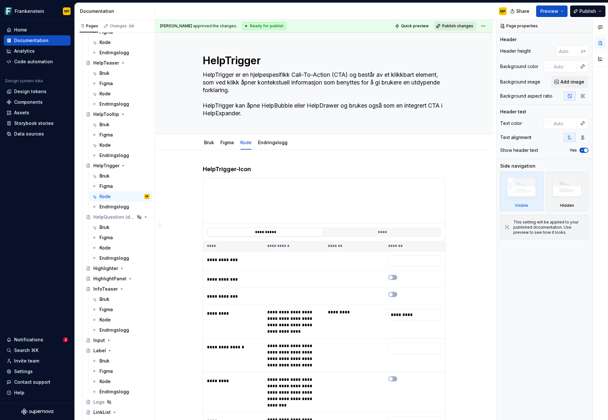
click at [451, 23] on span "Publish changes" at bounding box center [457, 25] width 31 height 5
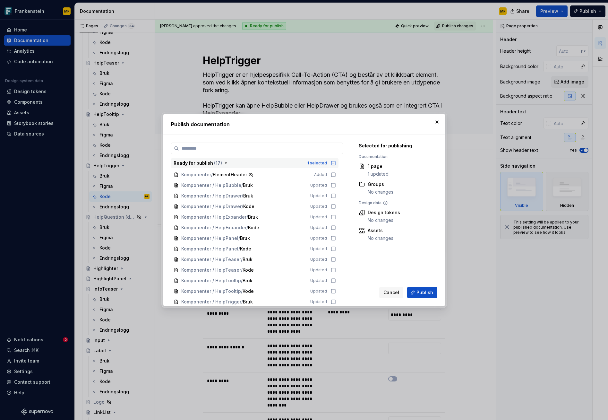
click at [333, 163] on icon "button" at bounding box center [334, 163] width 4 height 4
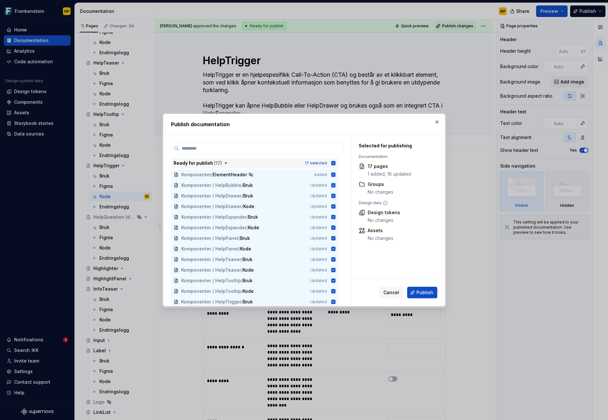
click at [333, 163] on icon "button" at bounding box center [333, 163] width 4 height 4
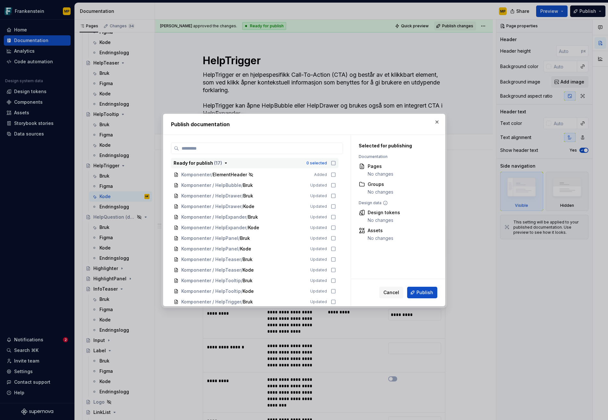
click at [333, 163] on icon "button" at bounding box center [333, 163] width 5 height 5
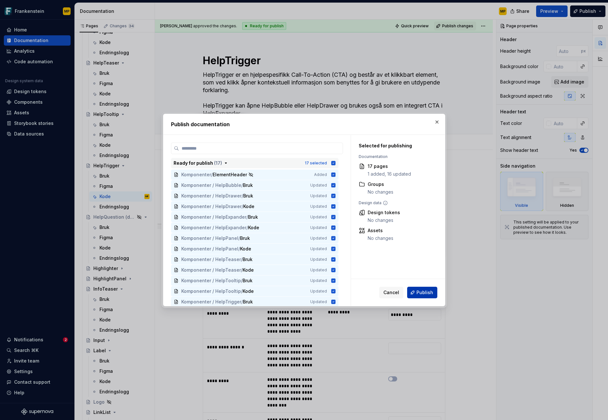
click at [427, 291] on span "Publish" at bounding box center [425, 292] width 17 height 6
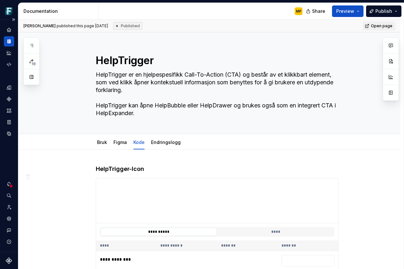
click at [12, 153] on div "Design system data" at bounding box center [9, 136] width 18 height 233
click at [13, 20] on button "Expand sidebar" at bounding box center [13, 19] width 9 height 9
